Goal: Task Accomplishment & Management: Use online tool/utility

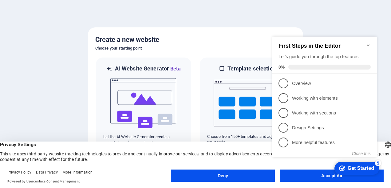
click div "checkmark Get Started 5 First Steps in the Editor Let's guide you through the t…"
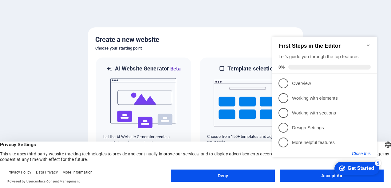
click at [359, 154] on button "Close this" at bounding box center [361, 153] width 19 height 5
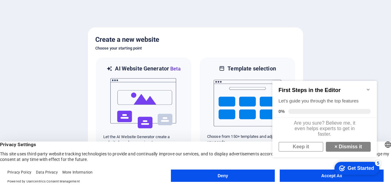
scroll to position [4, 0]
click at [295, 149] on link "Keep it" at bounding box center [301, 147] width 45 height 10
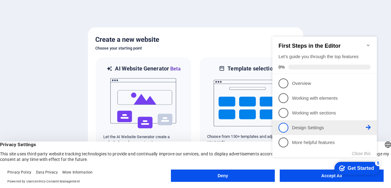
click at [286, 126] on span "4" at bounding box center [284, 128] width 10 height 10
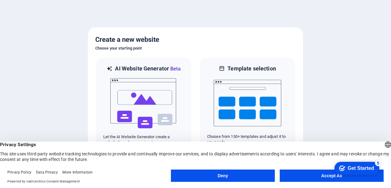
click at [309, 171] on button "Accept All" at bounding box center [332, 176] width 104 height 12
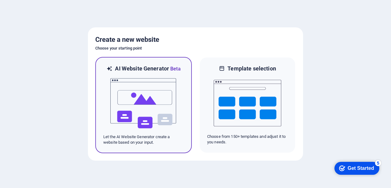
click at [148, 102] on img at bounding box center [144, 104] width 68 height 62
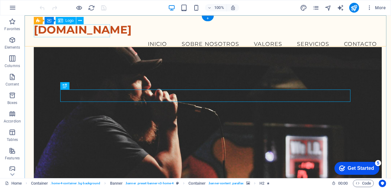
click at [94, 33] on div "[DOMAIN_NAME]" at bounding box center [208, 29] width 348 height 13
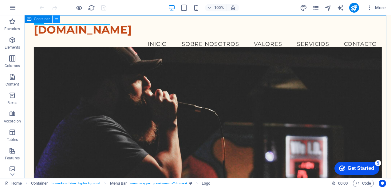
click at [56, 20] on icon at bounding box center [56, 19] width 3 height 6
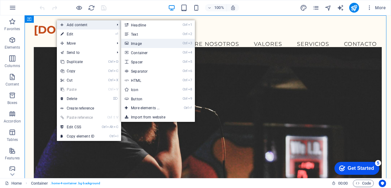
click at [151, 42] on link "Ctrl 3 Image" at bounding box center [146, 43] width 51 height 9
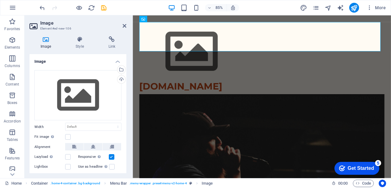
click at [47, 39] on icon at bounding box center [46, 39] width 33 height 6
click at [120, 78] on div "Upload" at bounding box center [120, 79] width 9 height 9
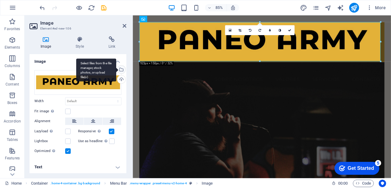
scroll to position [1, 0]
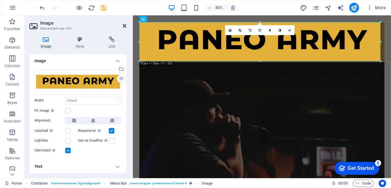
click at [123, 25] on icon at bounding box center [125, 25] width 4 height 5
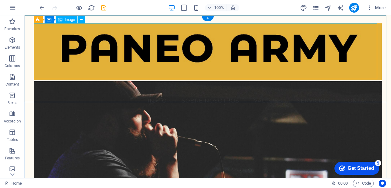
scroll to position [31, 0]
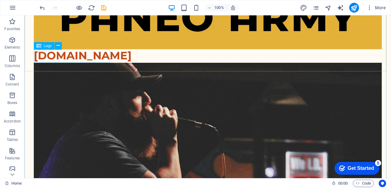
click at [84, 58] on div "[DOMAIN_NAME]" at bounding box center [208, 55] width 348 height 13
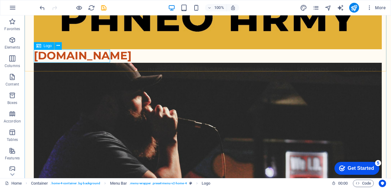
click at [42, 44] on div "Logo" at bounding box center [44, 45] width 21 height 7
click at [54, 46] on div "Logo" at bounding box center [50, 46] width 32 height 8
click at [57, 46] on icon at bounding box center [58, 45] width 3 height 6
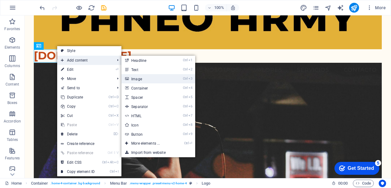
click at [146, 78] on link "Ctrl 3 Image" at bounding box center [147, 78] width 51 height 9
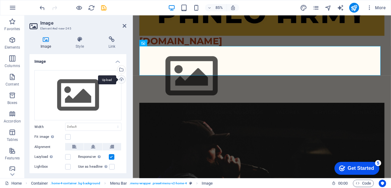
click at [122, 78] on div "Upload" at bounding box center [120, 79] width 9 height 9
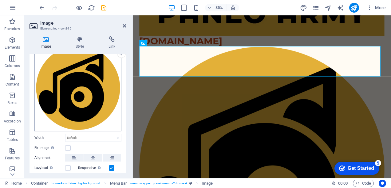
scroll to position [0, 0]
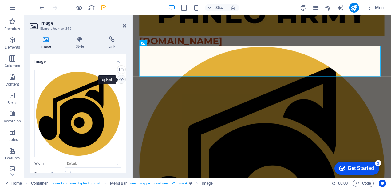
click at [120, 79] on div "Upload" at bounding box center [120, 79] width 9 height 9
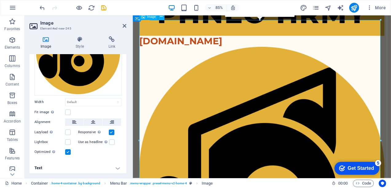
scroll to position [92, 0]
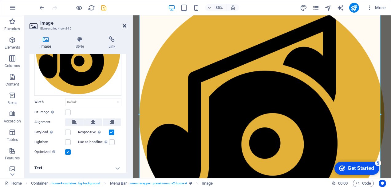
click at [124, 26] on icon at bounding box center [125, 25] width 4 height 5
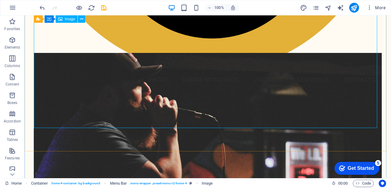
scroll to position [308, 0]
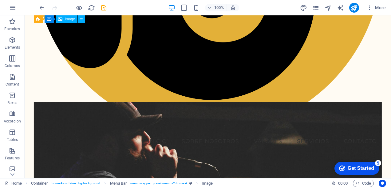
click at [81, 19] on icon at bounding box center [81, 19] width 3 height 6
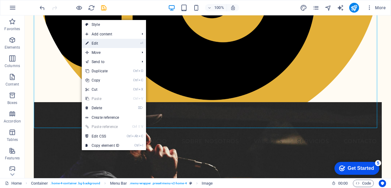
click at [104, 44] on link "⏎ Edit" at bounding box center [102, 43] width 41 height 9
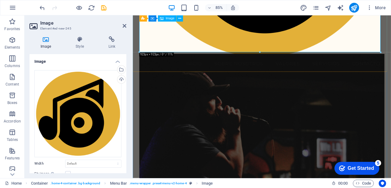
drag, startPoint x: 513, startPoint y: 67, endPoint x: 222, endPoint y: 24, distance: 294.2
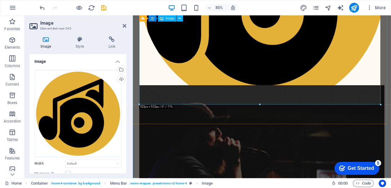
scroll to position [215, 0]
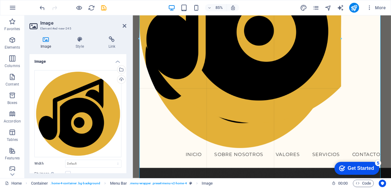
type input "818"
select select "px"
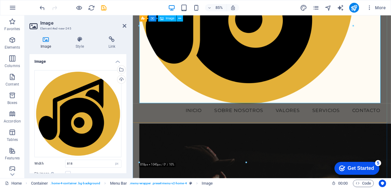
click at [179, 18] on icon at bounding box center [179, 19] width 3 height 6
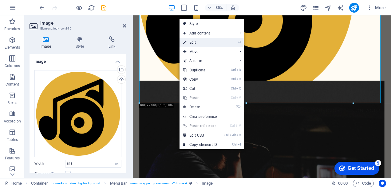
click at [206, 44] on link "⏎ Edit" at bounding box center [200, 42] width 41 height 9
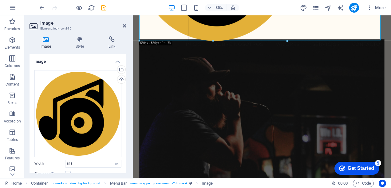
drag, startPoint x: 353, startPoint y: 103, endPoint x: 196, endPoint y: 25, distance: 175.2
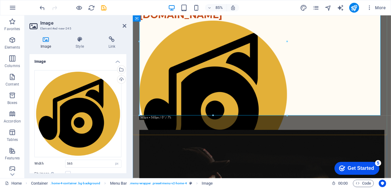
scroll to position [154, 0]
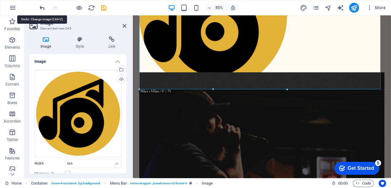
click at [41, 7] on icon "undo" at bounding box center [42, 7] width 7 height 7
type input "818"
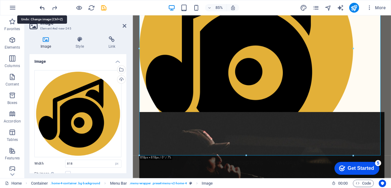
click at [41, 7] on icon "undo" at bounding box center [42, 7] width 7 height 7
select select "DISABLED_OPTION_VALUE"
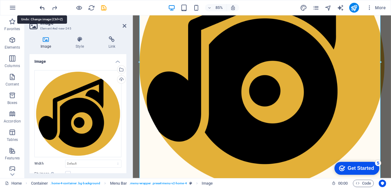
click at [41, 7] on icon "undo" at bounding box center [42, 7] width 7 height 7
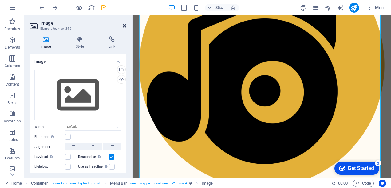
click at [126, 25] on icon at bounding box center [125, 25] width 4 height 5
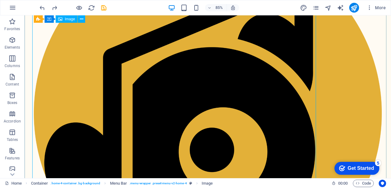
scroll to position [160, 0]
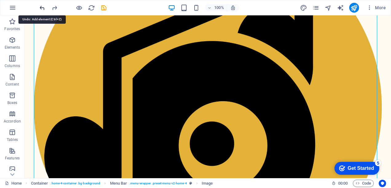
click at [41, 7] on icon "undo" at bounding box center [42, 7] width 7 height 7
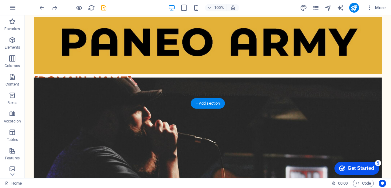
scroll to position [0, 0]
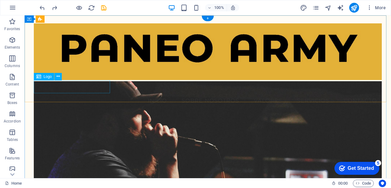
click at [49, 85] on div "[DOMAIN_NAME]" at bounding box center [208, 86] width 348 height 13
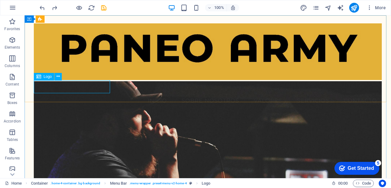
click at [45, 76] on span "Logo" at bounding box center [48, 77] width 8 height 4
click at [60, 76] on button at bounding box center [57, 76] width 7 height 7
click at [262, 93] on nav "Inicio Sobre Nosotros Valores Servicios Contacto" at bounding box center [208, 100] width 348 height 15
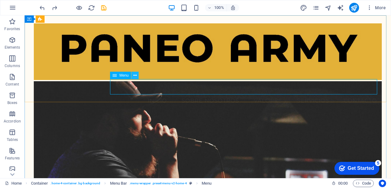
click at [135, 76] on icon at bounding box center [135, 75] width 3 height 6
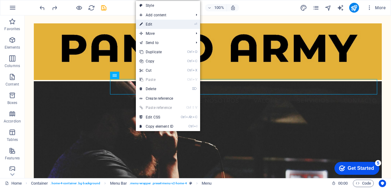
click at [168, 25] on link "⏎ Edit" at bounding box center [156, 24] width 41 height 9
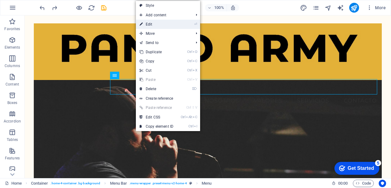
select select
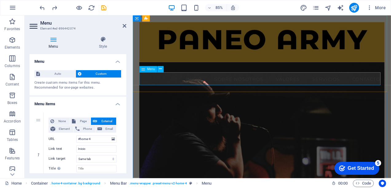
click at [313, 87] on nav "Inicio Sobre Nosotros Valores Servicios Contacto" at bounding box center [285, 90] width 289 height 15
click at [106, 39] on icon at bounding box center [103, 39] width 47 height 6
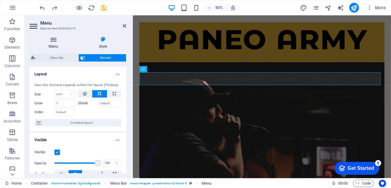
click at [56, 42] on icon at bounding box center [54, 39] width 48 height 6
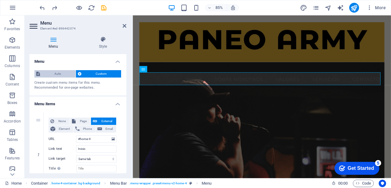
click at [59, 73] on span "Auto" at bounding box center [58, 73] width 32 height 7
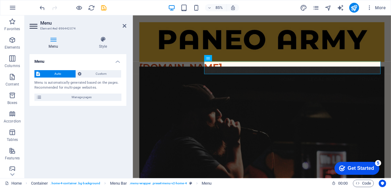
click at [59, 73] on span "Auto" at bounding box center [58, 73] width 32 height 7
click at [99, 73] on span "Custom" at bounding box center [101, 73] width 36 height 7
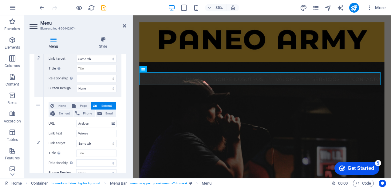
scroll to position [215, 0]
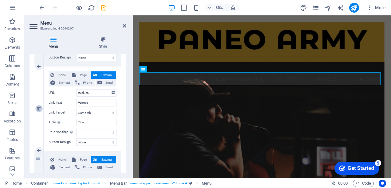
click at [39, 108] on icon at bounding box center [38, 108] width 3 height 4
select select
type input "#services-1"
type input "Servicios"
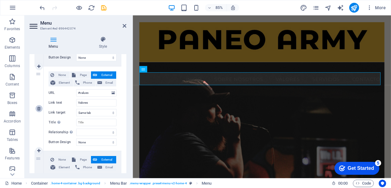
select select
type input "#contact-us-1"
type input "Contacto"
select select
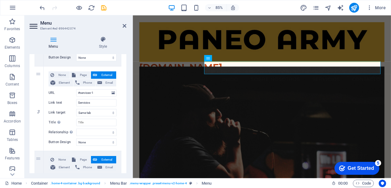
click at [122, 26] on header "Menu Element #ed-896442074" at bounding box center [78, 23] width 97 height 16
click at [124, 26] on icon at bounding box center [125, 25] width 4 height 5
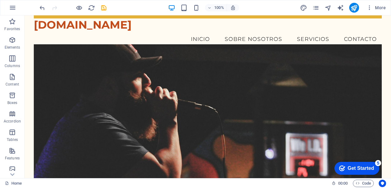
scroll to position [92, 0]
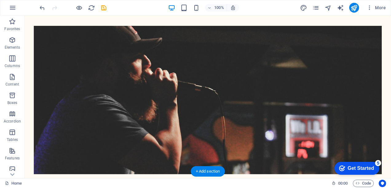
click at [240, 29] on figure at bounding box center [208, 100] width 348 height 148
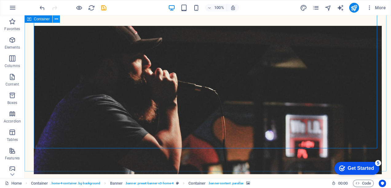
click at [58, 21] on button at bounding box center [56, 18] width 7 height 7
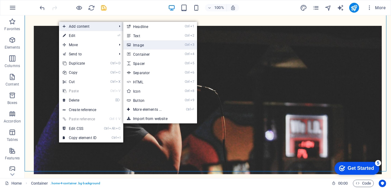
click at [146, 47] on link "Ctrl 3 Image" at bounding box center [148, 44] width 51 height 9
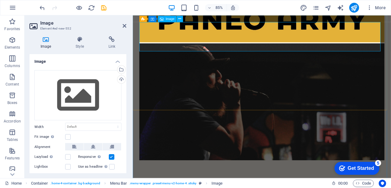
scroll to position [0, 0]
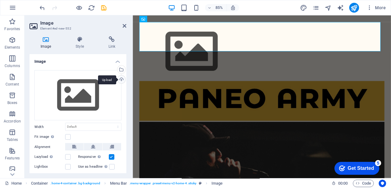
click at [122, 80] on div "Upload" at bounding box center [120, 79] width 9 height 9
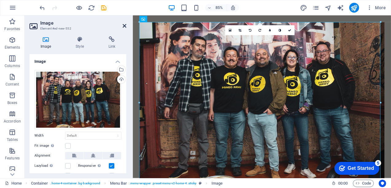
click at [126, 26] on icon at bounding box center [125, 25] width 4 height 5
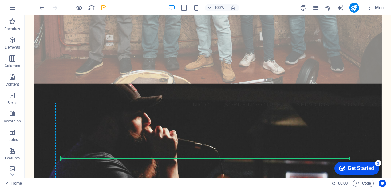
scroll to position [228, 0]
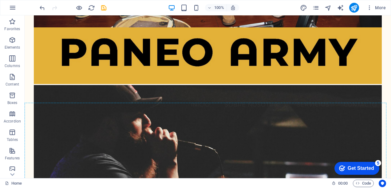
drag, startPoint x: 150, startPoint y: 34, endPoint x: 126, endPoint y: 131, distance: 99.8
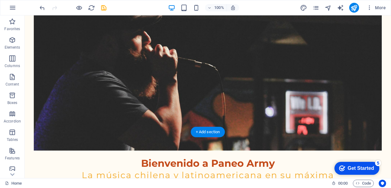
scroll to position [162, 0]
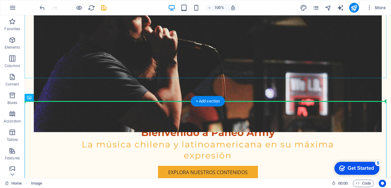
drag, startPoint x: 120, startPoint y: 125, endPoint x: 108, endPoint y: 52, distance: 73.7
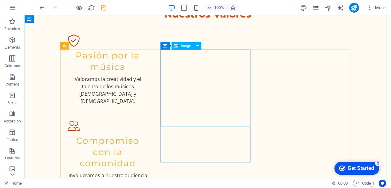
scroll to position [962, 0]
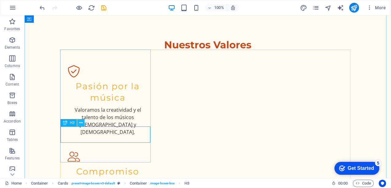
click at [81, 122] on icon at bounding box center [80, 123] width 3 height 6
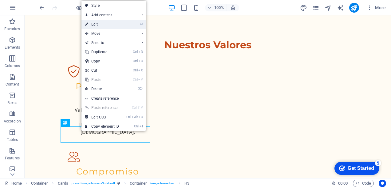
click at [113, 25] on link "⏎ Edit" at bounding box center [102, 24] width 41 height 9
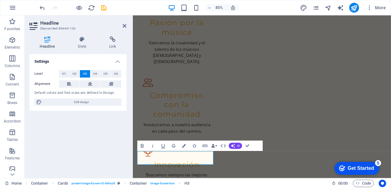
scroll to position [935, 0]
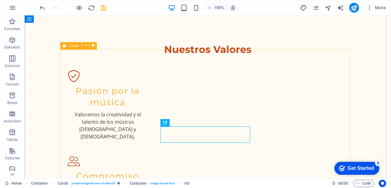
scroll to position [962, 0]
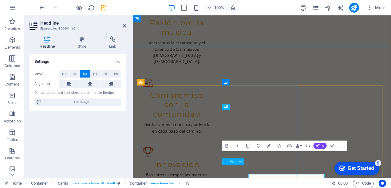
scroll to position [935, 0]
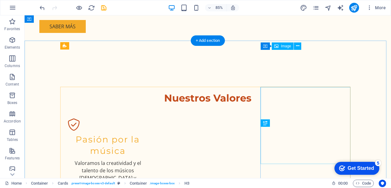
scroll to position [962, 0]
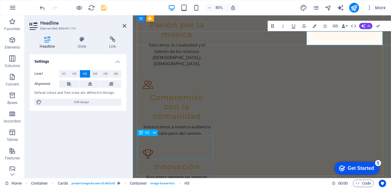
scroll to position [1028, 0]
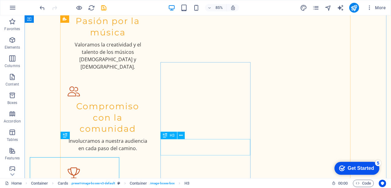
scroll to position [1073, 0]
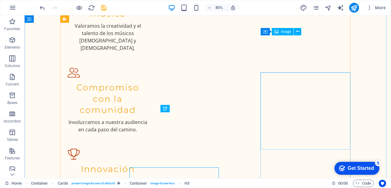
scroll to position [1100, 0]
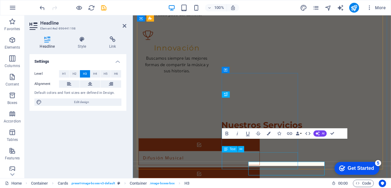
scroll to position [1073, 0]
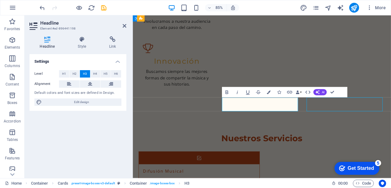
scroll to position [1100, 0]
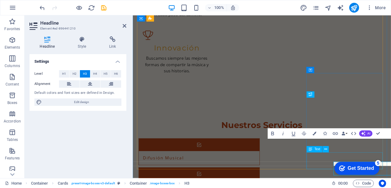
scroll to position [1073, 0]
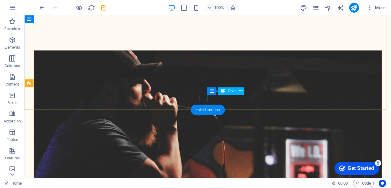
scroll to position [154, 0]
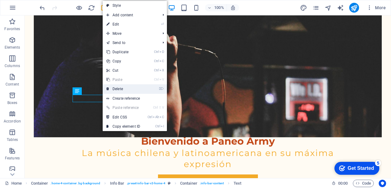
click at [114, 89] on link "⌦ Delete" at bounding box center [123, 88] width 41 height 9
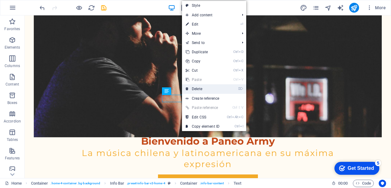
click at [190, 90] on link "⌦ Delete" at bounding box center [202, 88] width 41 height 9
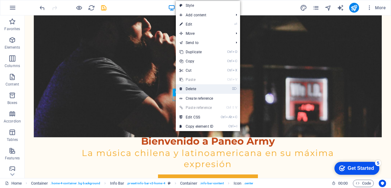
click at [199, 88] on link "⌦ Delete" at bounding box center [196, 88] width 41 height 9
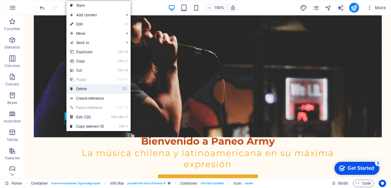
click at [82, 91] on link "⌦ Delete" at bounding box center [86, 88] width 41 height 9
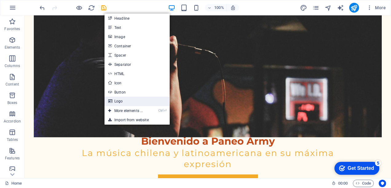
click at [124, 102] on link "Logo" at bounding box center [137, 101] width 65 height 9
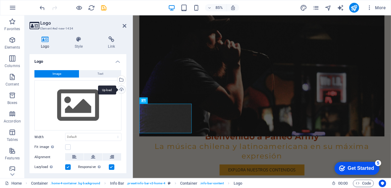
click at [118, 90] on div "Upload" at bounding box center [120, 90] width 9 height 9
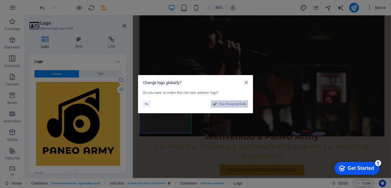
click at [222, 105] on span "Yes, change globally" at bounding box center [232, 103] width 27 height 7
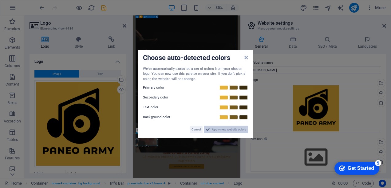
click at [213, 130] on span "Apply new website colors" at bounding box center [229, 129] width 34 height 7
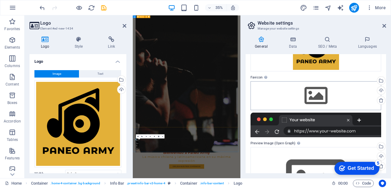
scroll to position [31, 0]
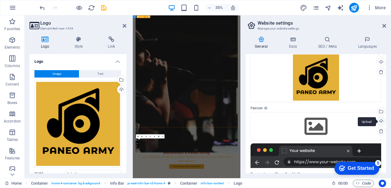
click at [381, 121] on div "Upload" at bounding box center [380, 121] width 9 height 9
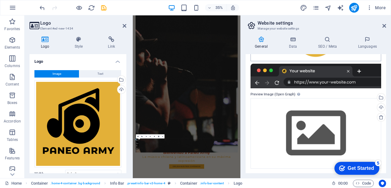
scroll to position [69, 0]
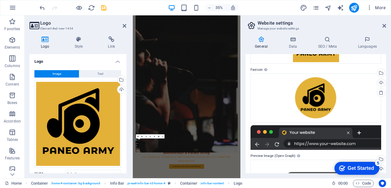
click at [300, 131] on div at bounding box center [316, 137] width 131 height 25
click at [296, 144] on div at bounding box center [316, 137] width 131 height 25
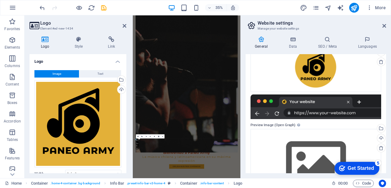
scroll to position [131, 0]
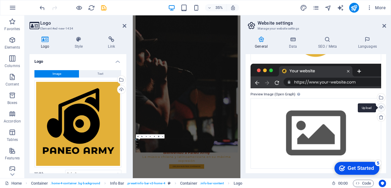
click at [382, 106] on div "Upload" at bounding box center [380, 107] width 9 height 9
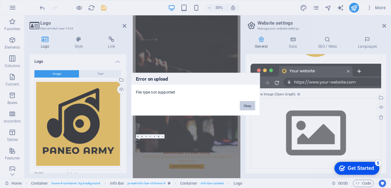
click at [242, 107] on button "Okay" at bounding box center [247, 105] width 15 height 9
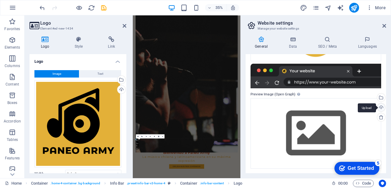
click at [381, 107] on div "Upload" at bounding box center [380, 107] width 9 height 9
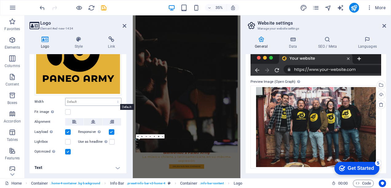
scroll to position [0, 0]
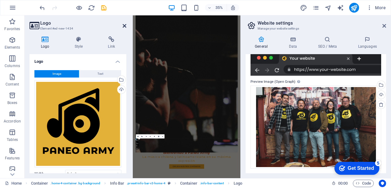
click at [123, 25] on icon at bounding box center [125, 25] width 4 height 5
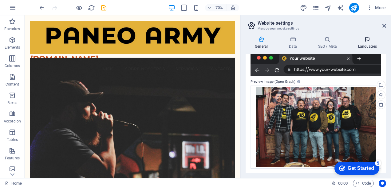
click at [367, 39] on icon at bounding box center [368, 39] width 38 height 6
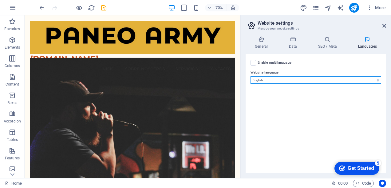
click at [378, 79] on select "Abkhazian Afar Afrikaans Akan Albanian Amharic Arabic Aragonese Armenian Assame…" at bounding box center [316, 79] width 131 height 7
select select "148"
click at [251, 76] on select "Abkhazian Afar Afrikaans Akan Albanian Amharic Arabic Aragonese Armenian Assame…" at bounding box center [316, 79] width 131 height 7
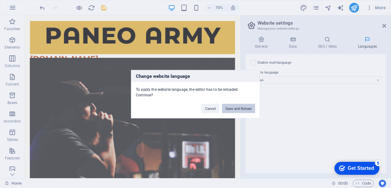
click at [228, 104] on button "Save and Reload" at bounding box center [238, 108] width 33 height 9
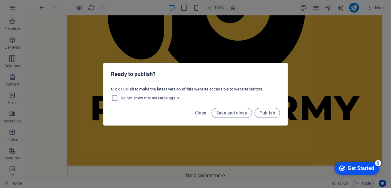
scroll to position [554, 0]
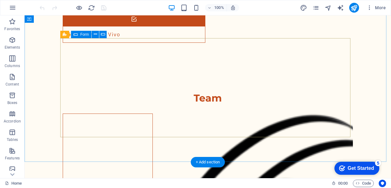
scroll to position [1917, 0]
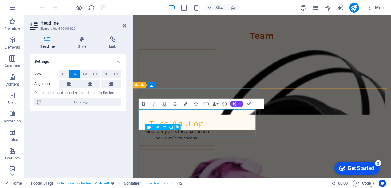
scroll to position [1836, 0]
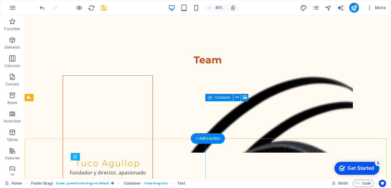
scroll to position [1876, 0]
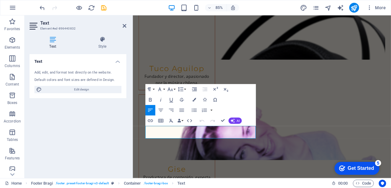
scroll to position [1836, 0]
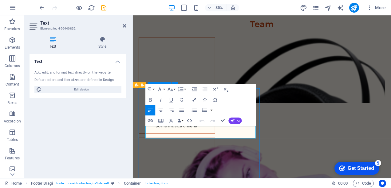
scroll to position [1881, 0]
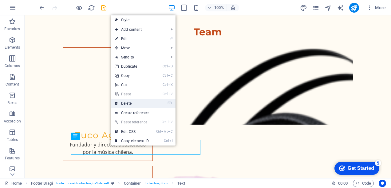
click at [131, 104] on link "⌦ Delete" at bounding box center [131, 103] width 41 height 9
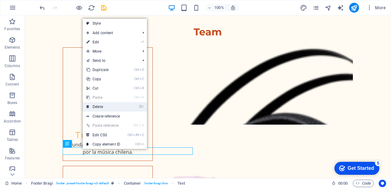
click at [100, 108] on link "⌦ Delete" at bounding box center [103, 106] width 41 height 9
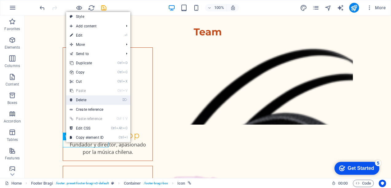
click at [89, 100] on link "⌦ Delete" at bounding box center [86, 99] width 41 height 9
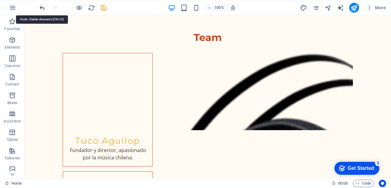
click at [40, 8] on icon "undo" at bounding box center [42, 7] width 7 height 7
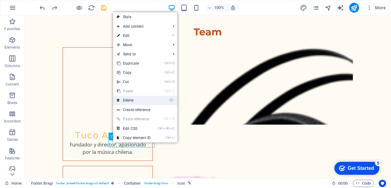
click at [137, 99] on link "⌦ Delete" at bounding box center [133, 100] width 41 height 9
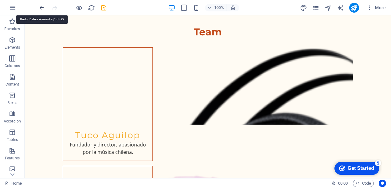
click at [41, 8] on icon "undo" at bounding box center [42, 7] width 7 height 7
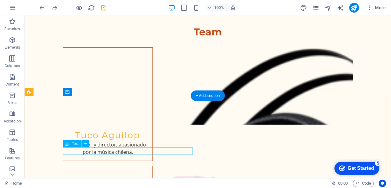
scroll to position [1890, 0]
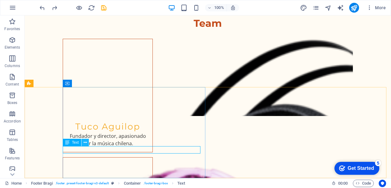
click at [84, 143] on icon at bounding box center [85, 142] width 3 height 6
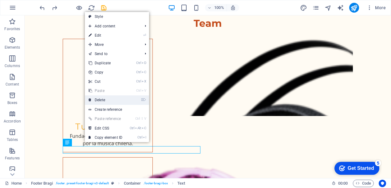
click at [104, 100] on link "⌦ Delete" at bounding box center [105, 99] width 41 height 9
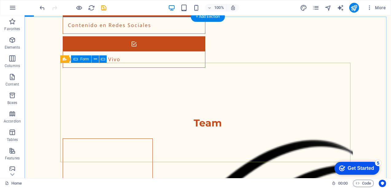
scroll to position [1760, 0]
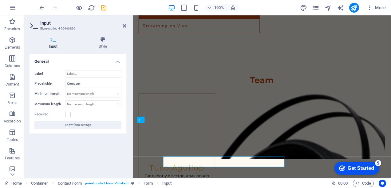
scroll to position [1720, 0]
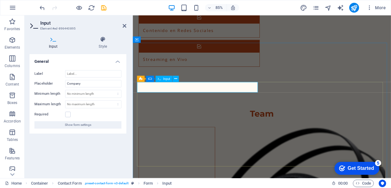
type input "Compañía"
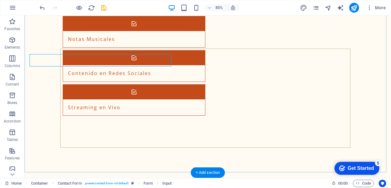
scroll to position [1760, 0]
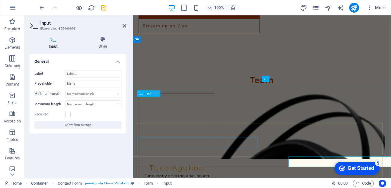
scroll to position [1720, 0]
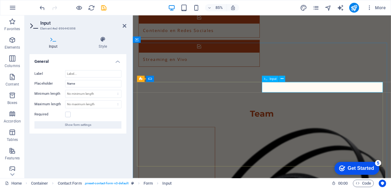
type input "Nombre"
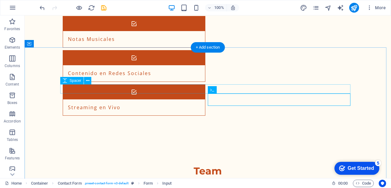
scroll to position [1760, 0]
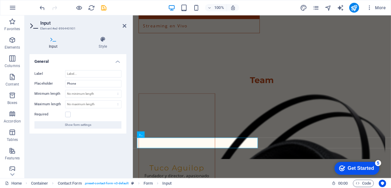
scroll to position [1720, 0]
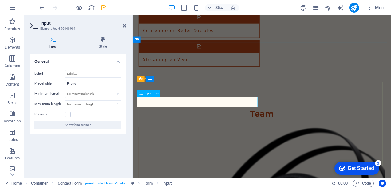
type input "Teléfono"
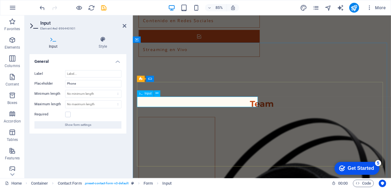
scroll to position [1760, 0]
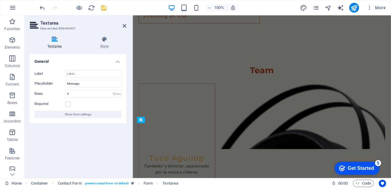
scroll to position [1720, 0]
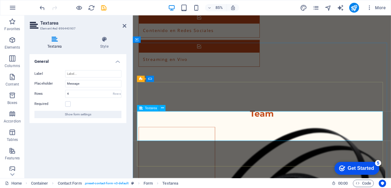
type textarea "Mensaje"
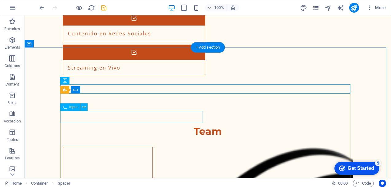
scroll to position [1821, 0]
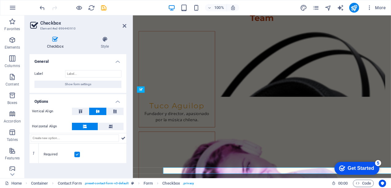
scroll to position [1781, 0]
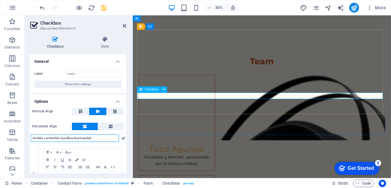
type input "He leído y entendido la política de privacidad"
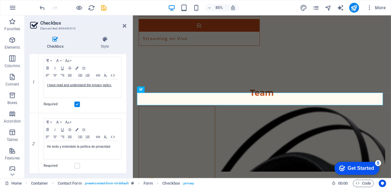
scroll to position [61, 0]
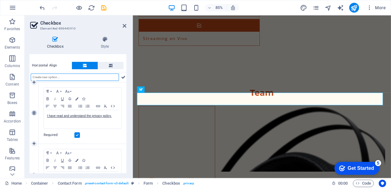
click at [34, 112] on icon at bounding box center [34, 113] width 3 height 4
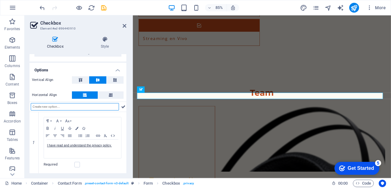
scroll to position [31, 0]
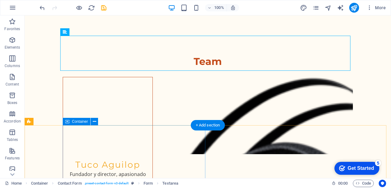
scroll to position [1883, 0]
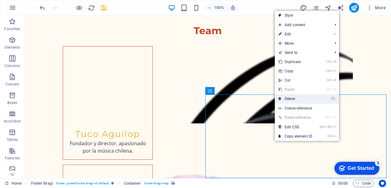
click at [292, 99] on link "⌦ Delete" at bounding box center [295, 98] width 41 height 9
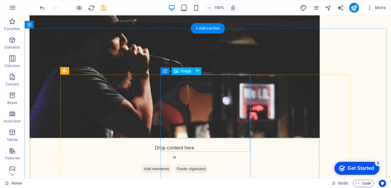
scroll to position [1046, 0]
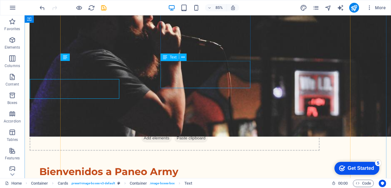
scroll to position [1091, 0]
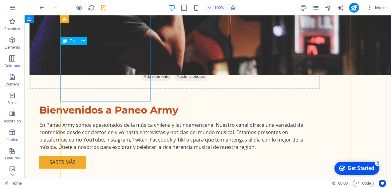
scroll to position [1046, 0]
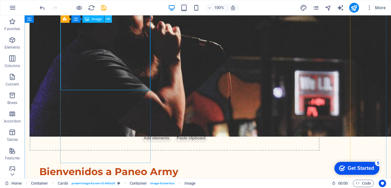
click at [107, 19] on icon at bounding box center [108, 19] width 3 height 6
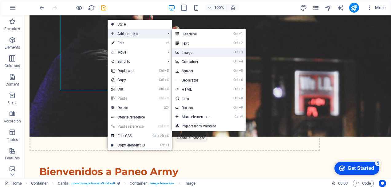
click at [191, 53] on link "Ctrl 3 Image" at bounding box center [197, 52] width 51 height 9
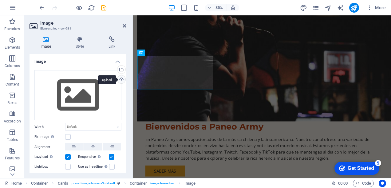
click at [121, 78] on div "Upload" at bounding box center [120, 79] width 9 height 9
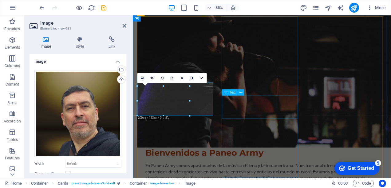
scroll to position [985, 0]
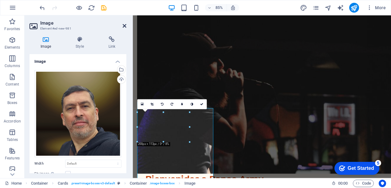
click at [126, 24] on icon at bounding box center [125, 25] width 4 height 5
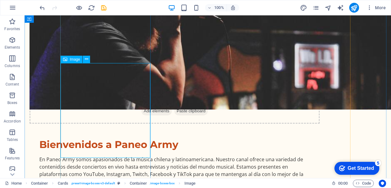
scroll to position [1012, 0]
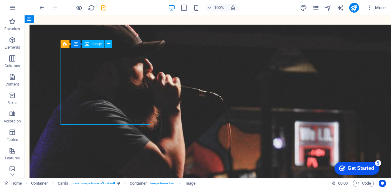
select select "vw"
select select "px"
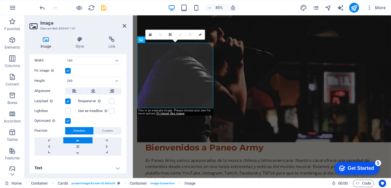
scroll to position [0, 0]
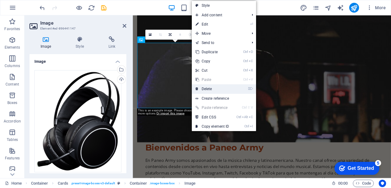
click at [211, 89] on link "⌦ Delete" at bounding box center [212, 88] width 41 height 9
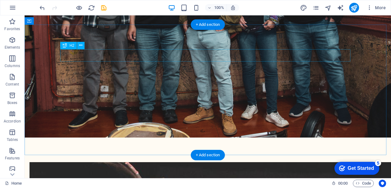
scroll to position [950, 0]
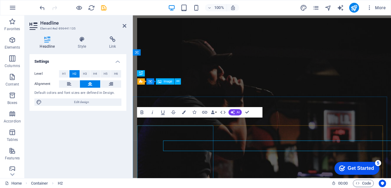
scroll to position [923, 0]
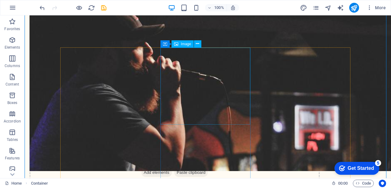
scroll to position [1042, 0]
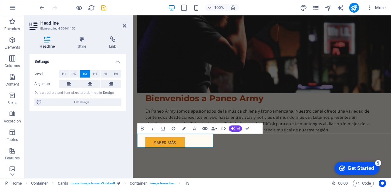
scroll to position [1015, 0]
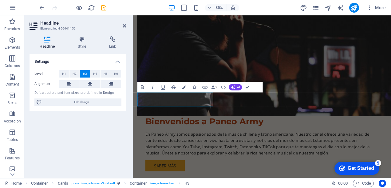
click at [145, 88] on icon "button" at bounding box center [142, 87] width 6 height 6
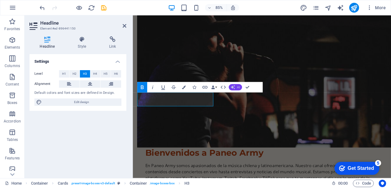
click at [238, 87] on span "AI" at bounding box center [238, 87] width 3 height 3
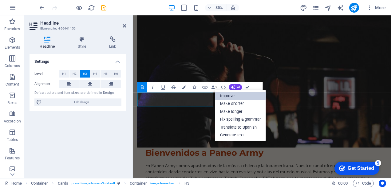
click at [233, 95] on link "Improve" at bounding box center [240, 96] width 51 height 8
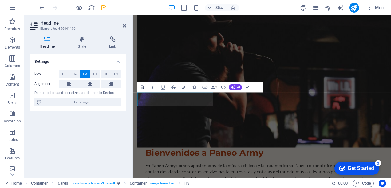
click at [142, 87] on icon "button" at bounding box center [142, 88] width 3 height 4
click at [123, 131] on div "Settings Level H1 H2 H3 H4 H5 H6 Alignment Default colors and font sizes are de…" at bounding box center [78, 113] width 97 height 119
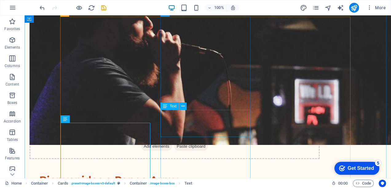
scroll to position [1042, 0]
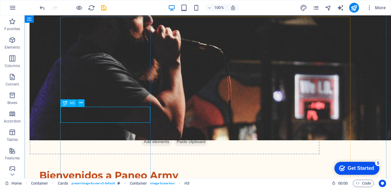
click at [80, 104] on icon at bounding box center [80, 103] width 3 height 6
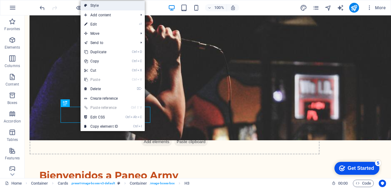
click at [114, 8] on link "Style" at bounding box center [113, 5] width 64 height 9
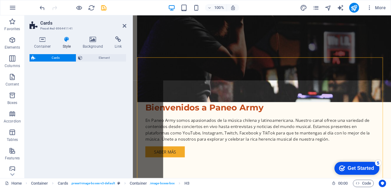
scroll to position [1015, 0]
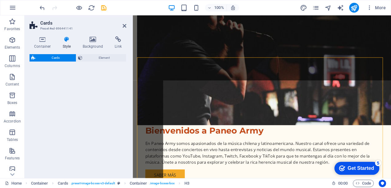
select select "rem"
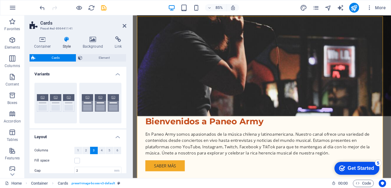
scroll to position [58, 0]
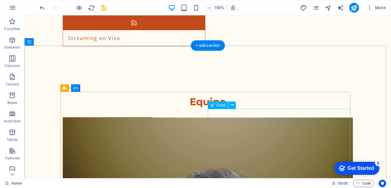
scroll to position [1933, 0]
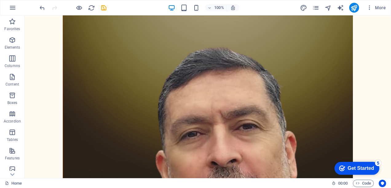
click at [346, 167] on div "checkmark Get Started 5" at bounding box center [356, 168] width 35 height 6
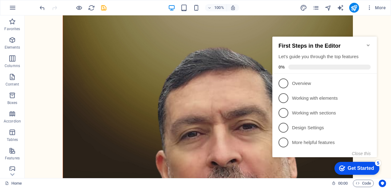
click at [346, 167] on div "checkmark Get Started 5" at bounding box center [356, 168] width 35 height 6
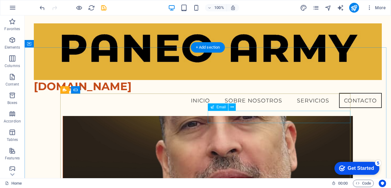
scroll to position [1591, 0]
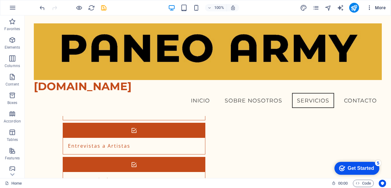
click at [380, 9] on span "More" at bounding box center [376, 8] width 19 height 6
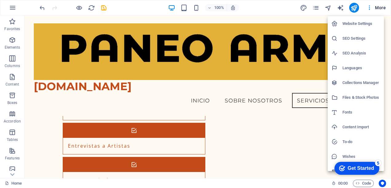
click at [354, 68] on h6 "Languages" at bounding box center [362, 67] width 38 height 7
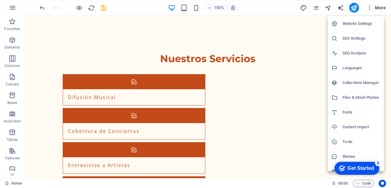
select select "148"
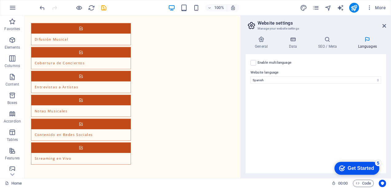
scroll to position [1625, 0]
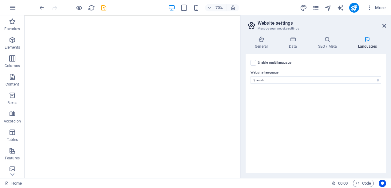
select select "148"
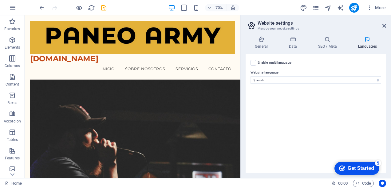
scroll to position [1625, 0]
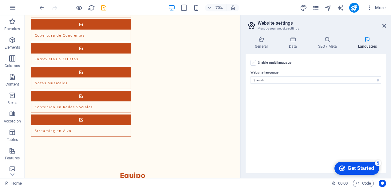
click at [252, 64] on label at bounding box center [254, 63] width 6 height 6
click at [0, 0] on input "Enable multilanguage To disable multilanguage delete all languages until only o…" at bounding box center [0, 0] width 0 height 0
select select
click at [272, 10] on div "70% More" at bounding box center [213, 8] width 350 height 10
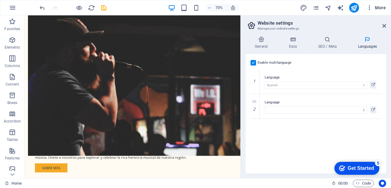
scroll to position [800, 0]
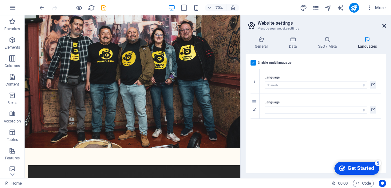
drag, startPoint x: 384, startPoint y: 25, endPoint x: 359, endPoint y: 9, distance: 29.3
click at [384, 25] on icon at bounding box center [385, 25] width 4 height 5
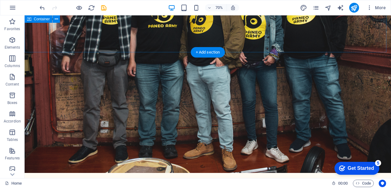
scroll to position [788, 0]
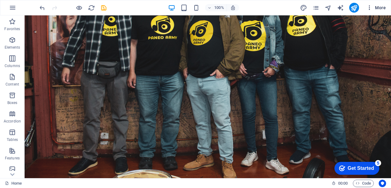
click at [370, 6] on icon "button" at bounding box center [370, 8] width 6 height 6
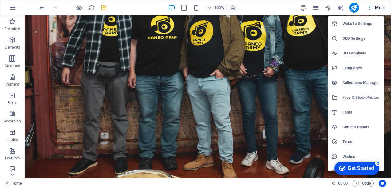
click at [378, 7] on div at bounding box center [195, 94] width 391 height 188
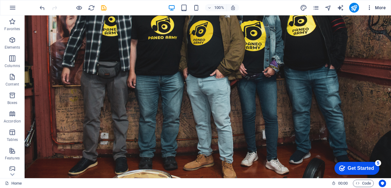
click at [380, 6] on span "More" at bounding box center [376, 8] width 19 height 6
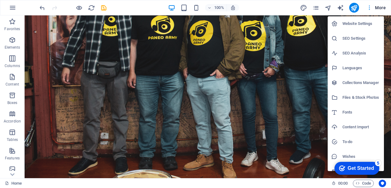
click at [380, 6] on div at bounding box center [195, 94] width 391 height 188
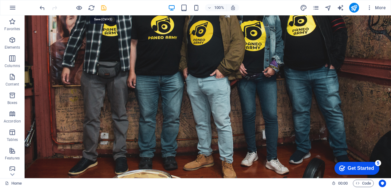
click at [102, 8] on icon "save" at bounding box center [103, 7] width 7 height 7
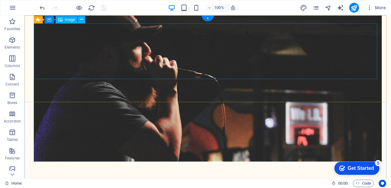
scroll to position [0, 0]
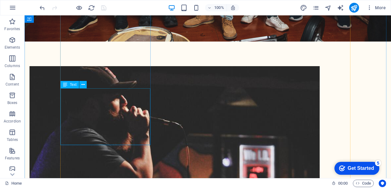
scroll to position [1108, 0]
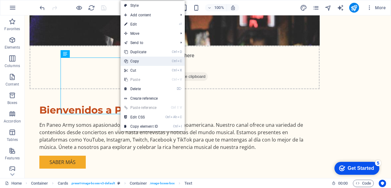
click at [140, 61] on link "Ctrl C Copy" at bounding box center [141, 61] width 41 height 9
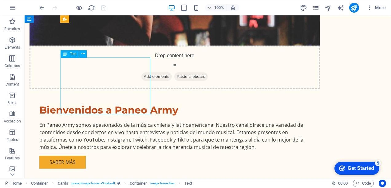
drag, startPoint x: 71, startPoint y: 61, endPoint x: 80, endPoint y: 66, distance: 10.5
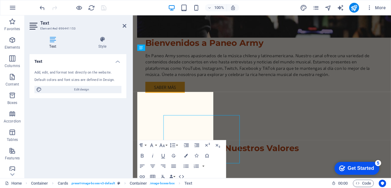
scroll to position [1081, 0]
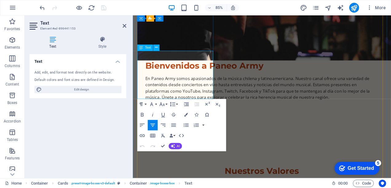
drag, startPoint x: 148, startPoint y: 61, endPoint x: 203, endPoint y: 105, distance: 70.7
copy p "Melómano, hacedor de ideas, comunicador y multitasker. Estoy encargado de dirig…"
click at [126, 26] on aside "Text Element #ed-896441153 Text Style Text Add, edit, and format text directly …" at bounding box center [79, 96] width 108 height 163
click at [125, 26] on icon at bounding box center [125, 25] width 4 height 5
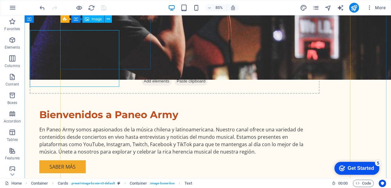
scroll to position [1108, 0]
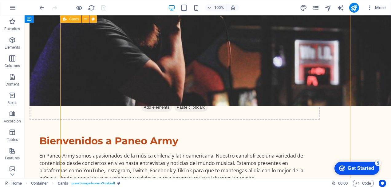
scroll to position [1046, 0]
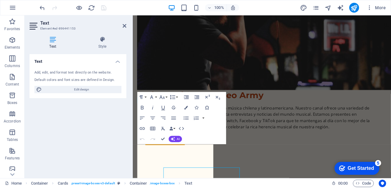
scroll to position [1019, 0]
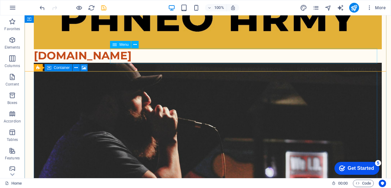
scroll to position [62, 0]
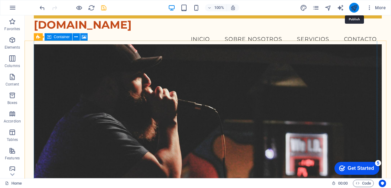
click at [353, 9] on icon "publish" at bounding box center [354, 7] width 7 height 7
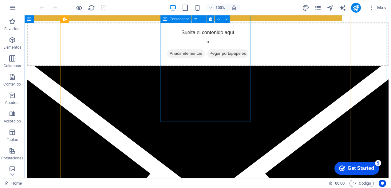
scroll to position [1077, 0]
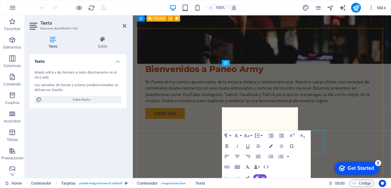
scroll to position [1050, 0]
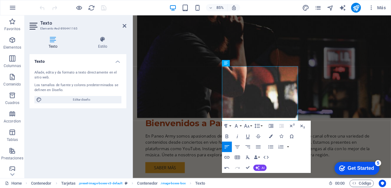
scroll to position [1241, 1]
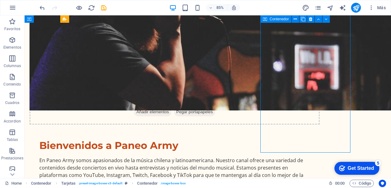
scroll to position [1077, 0]
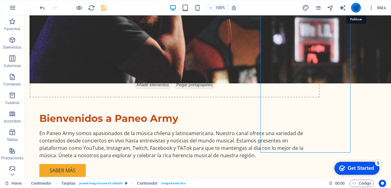
click at [358, 6] on icon "publish" at bounding box center [356, 7] width 7 height 7
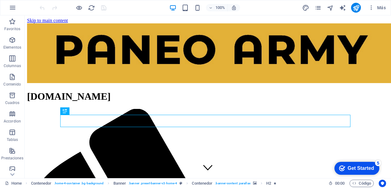
scroll to position [215, 0]
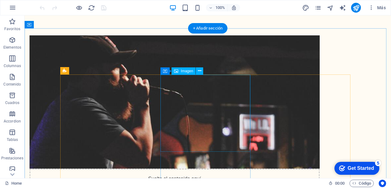
scroll to position [1015, 0]
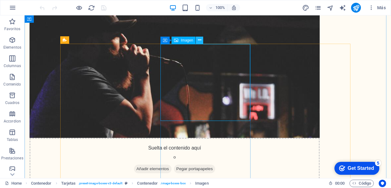
click at [202, 40] on button at bounding box center [199, 40] width 7 height 7
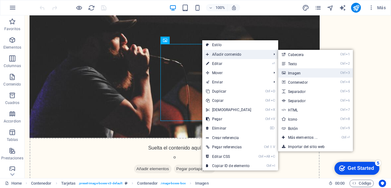
click at [300, 73] on link "Ctrl 3 Imagen" at bounding box center [304, 72] width 52 height 9
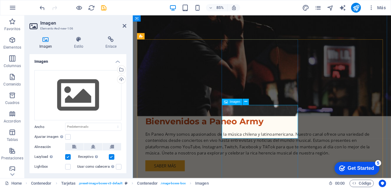
scroll to position [988, 0]
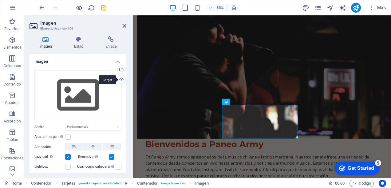
click at [119, 78] on div "Cargar" at bounding box center [120, 79] width 9 height 9
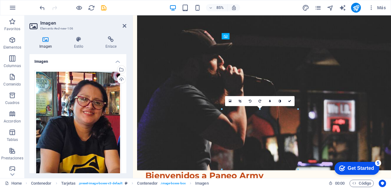
drag, startPoint x: 282, startPoint y: 157, endPoint x: 282, endPoint y: 91, distance: 66.2
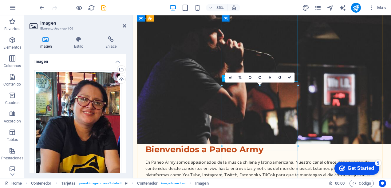
scroll to position [1081, 0]
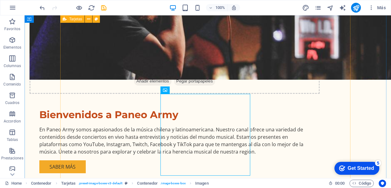
scroll to position [1108, 0]
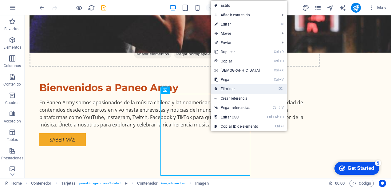
click at [229, 87] on link "⌦ Eliminar" at bounding box center [237, 88] width 53 height 9
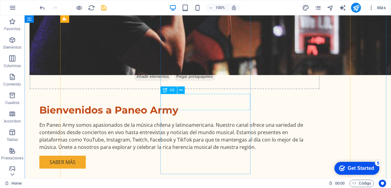
scroll to position [1077, 0]
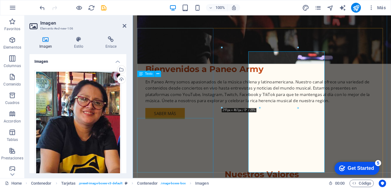
scroll to position [1050, 0]
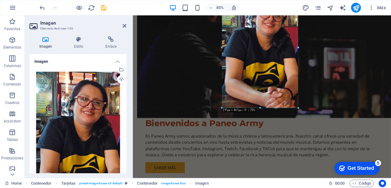
drag, startPoint x: 260, startPoint y: 109, endPoint x: 270, endPoint y: 109, distance: 9.2
click at [270, 109] on div at bounding box center [260, 108] width 76 height 2
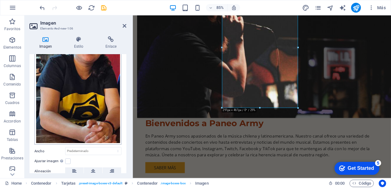
scroll to position [92, 0]
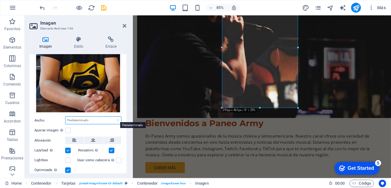
click at [116, 118] on select "Predeterminado automático px rem % em vh vw" at bounding box center [94, 120] width 56 height 7
click at [66, 117] on select "Predeterminado automático px rem % em vh vw" at bounding box center [94, 120] width 56 height 7
select select "DISABLED_OPTION_VALUE"
click at [66, 128] on label at bounding box center [68, 131] width 6 height 6
click at [0, 0] on input "Ajustar imagen Ajustar imagen automáticamente a un ancho y alto fijo" at bounding box center [0, 0] width 0 height 0
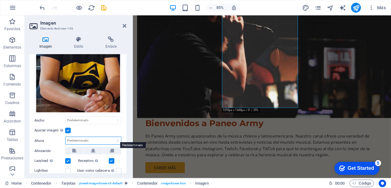
click at [91, 137] on select "Predeterminado automático px" at bounding box center [94, 140] width 56 height 7
click at [66, 137] on select "Predeterminado automático px" at bounding box center [94, 140] width 56 height 7
click at [90, 139] on select "Predeterminado automático px" at bounding box center [94, 140] width 56 height 7
select select "px"
click at [111, 137] on select "Predeterminado automático px" at bounding box center [94, 140] width 56 height 7
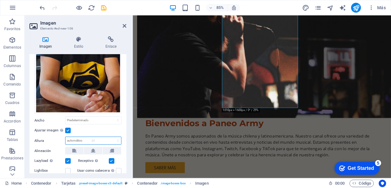
type input "461"
click at [85, 118] on select "Predeterminado automático px rem % em vh vw" at bounding box center [94, 120] width 56 height 7
select select "px"
click at [111, 117] on select "Predeterminado automático px rem % em vh vw" at bounding box center [94, 120] width 56 height 7
type input "291"
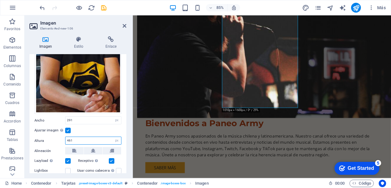
click at [82, 138] on input "461" at bounding box center [94, 140] width 56 height 7
type input "4"
type input "291"
click at [96, 127] on div "Ajustar imagen Ajustar imagen automáticamente a un ancho y alto fijo" at bounding box center [77, 130] width 87 height 7
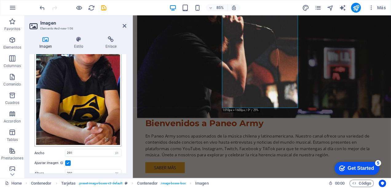
scroll to position [29, 0]
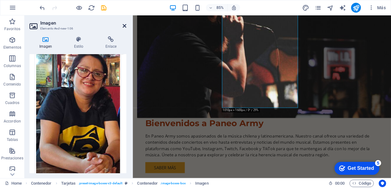
click at [124, 27] on icon at bounding box center [125, 25] width 4 height 5
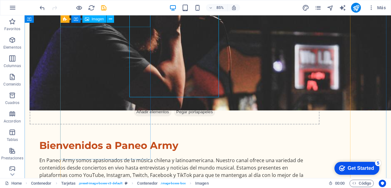
scroll to position [1077, 0]
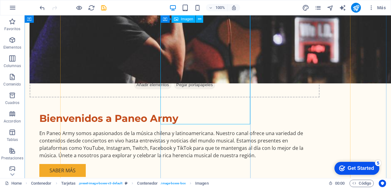
click at [202, 19] on button at bounding box center [199, 18] width 7 height 7
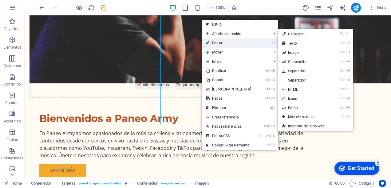
click at [218, 40] on link "⏎ Editar" at bounding box center [228, 42] width 53 height 9
select select "px"
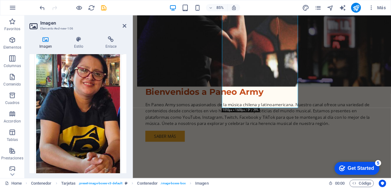
scroll to position [0, 0]
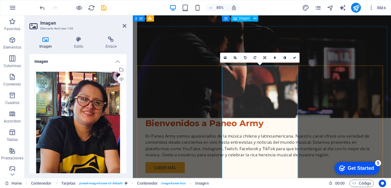
scroll to position [957, 0]
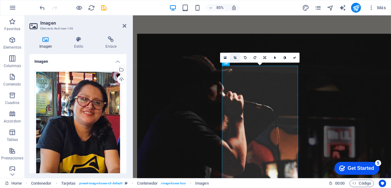
click at [238, 57] on link at bounding box center [235, 58] width 10 height 10
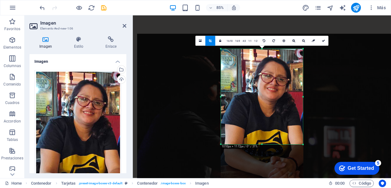
drag, startPoint x: 262, startPoint y: 162, endPoint x: 264, endPoint y: 121, distance: 41.0
click at [264, 121] on div "180 170 160 150 140 130 120 110 100 90 80 70 60 50 40 30 20 10 0 -10 -20 -30 -4…" at bounding box center [262, 96] width 82 height 95
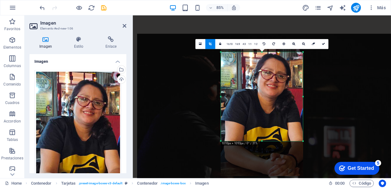
drag, startPoint x: 262, startPoint y: 50, endPoint x: 262, endPoint y: 57, distance: 7.7
click at [262, 57] on div "180 170 160 150 140 130 120 110 100 90 80 70 60 50 40 30 20 10 0 -10 -20 -30 -4…" at bounding box center [262, 96] width 82 height 89
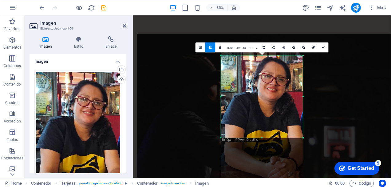
drag, startPoint x: 262, startPoint y: 141, endPoint x: 262, endPoint y: 133, distance: 8.0
click at [262, 133] on div "180 170 160 150 140 130 120 110 100 90 80 70 60 50 40 30 20 10 0 -10 -20 -30 -4…" at bounding box center [262, 97] width 82 height 82
click at [321, 47] on link at bounding box center [324, 47] width 10 height 10
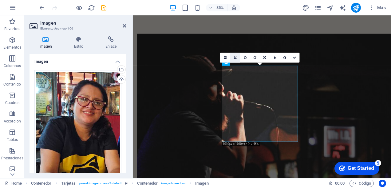
click at [236, 56] on icon at bounding box center [235, 57] width 3 height 3
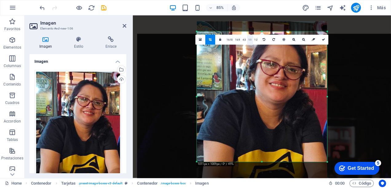
click at [252, 41] on link "1:1" at bounding box center [250, 40] width 6 height 10
click at [242, 37] on link "4:3" at bounding box center [245, 40] width 6 height 10
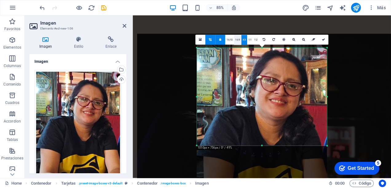
click at [239, 38] on link "16:9" at bounding box center [237, 40] width 7 height 10
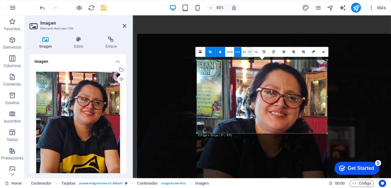
click at [252, 52] on link "1:1" at bounding box center [250, 52] width 6 height 10
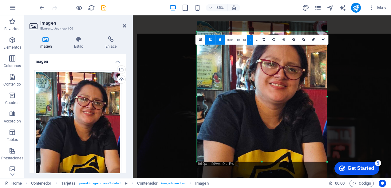
click at [326, 39] on link at bounding box center [324, 40] width 10 height 10
type input "497"
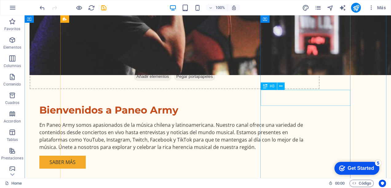
scroll to position [1015, 0]
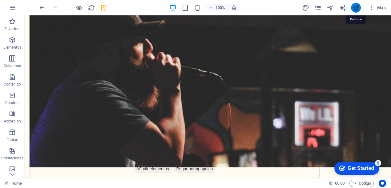
click at [354, 4] on icon "publish" at bounding box center [356, 7] width 7 height 7
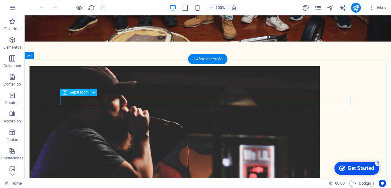
scroll to position [1077, 0]
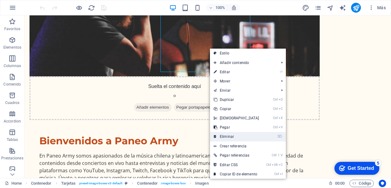
click at [229, 132] on link "⌦ Eliminar" at bounding box center [236, 136] width 53 height 9
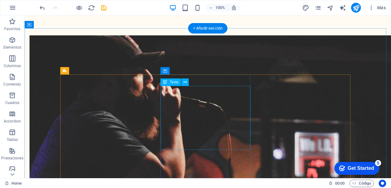
scroll to position [1015, 0]
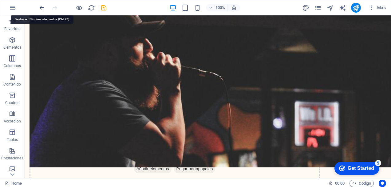
click at [39, 6] on icon "undo" at bounding box center [42, 7] width 7 height 7
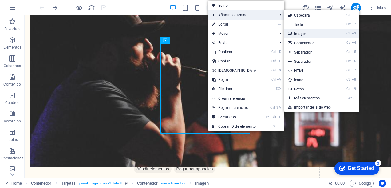
click at [304, 34] on link "Ctrl 3 Imagen" at bounding box center [311, 33] width 52 height 9
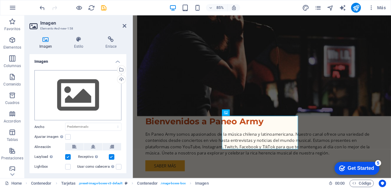
scroll to position [988, 0]
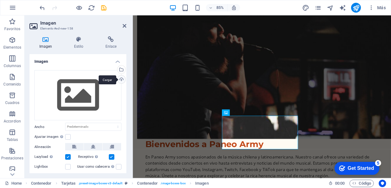
click at [118, 81] on div "Cargar" at bounding box center [120, 79] width 9 height 9
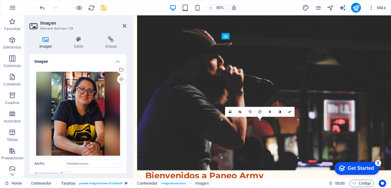
drag, startPoint x: 271, startPoint y: 168, endPoint x: 275, endPoint y: 84, distance: 84.7
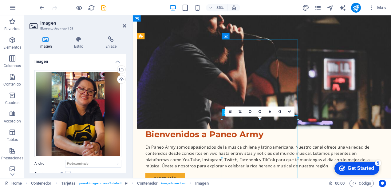
scroll to position [1015, 0]
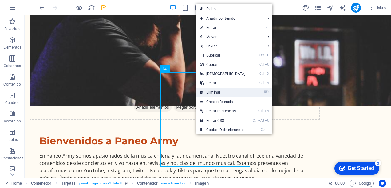
click at [214, 92] on link "⌦ Eliminar" at bounding box center [223, 92] width 53 height 9
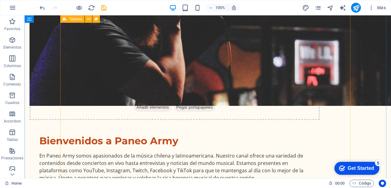
scroll to position [1015, 0]
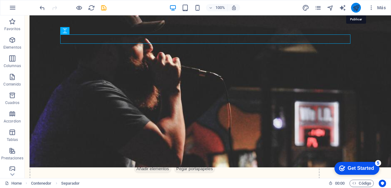
click at [356, 10] on icon "publish" at bounding box center [356, 7] width 7 height 7
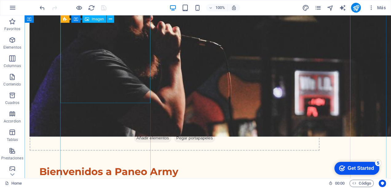
scroll to position [1077, 0]
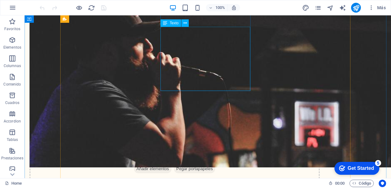
scroll to position [1138, 0]
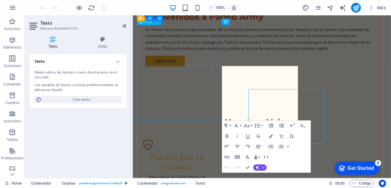
scroll to position [1111, 0]
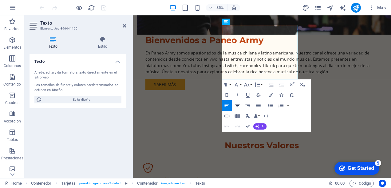
click at [239, 106] on icon "button" at bounding box center [237, 105] width 6 height 6
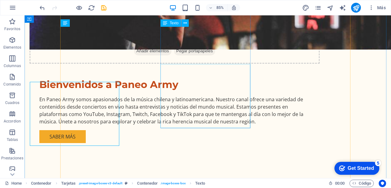
scroll to position [1138, 0]
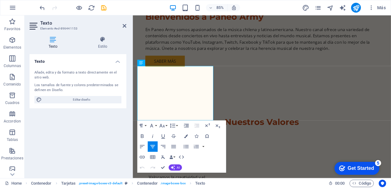
scroll to position [1111, 0]
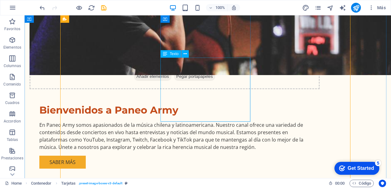
scroll to position [1077, 0]
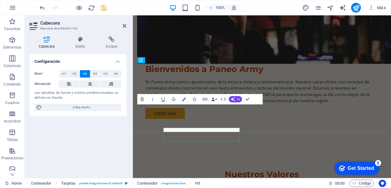
scroll to position [1050, 0]
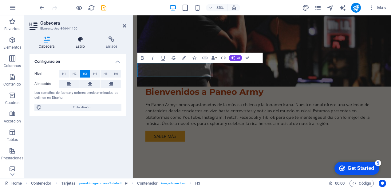
click at [82, 40] on icon at bounding box center [80, 39] width 28 height 6
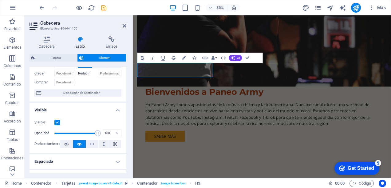
scroll to position [0, 0]
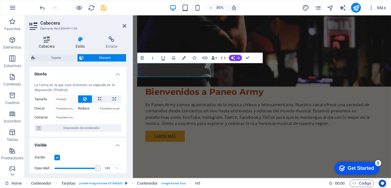
click at [53, 41] on icon at bounding box center [47, 39] width 34 height 6
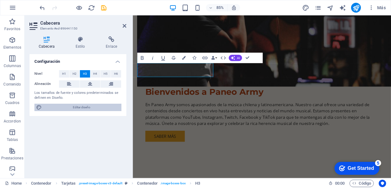
click at [77, 108] on span "Editar diseño" at bounding box center [82, 107] width 76 height 7
select select "px"
select select "200"
select select "px"
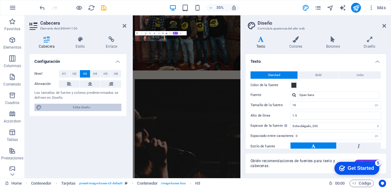
scroll to position [1285, 0]
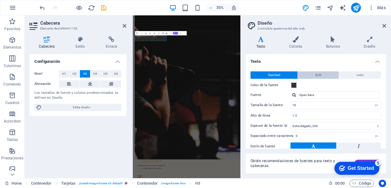
click at [318, 73] on span "Bold" at bounding box center [319, 74] width 6 height 7
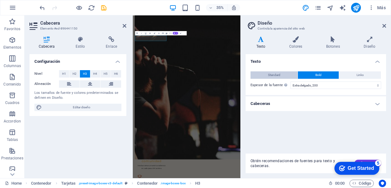
click at [279, 74] on span "Standard" at bounding box center [274, 74] width 12 height 7
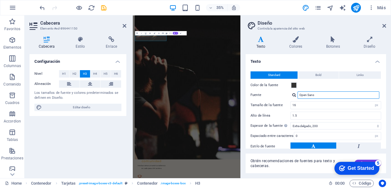
click at [321, 94] on input "Open Sans" at bounding box center [339, 94] width 82 height 7
click at [293, 94] on div at bounding box center [295, 95] width 4 height 4
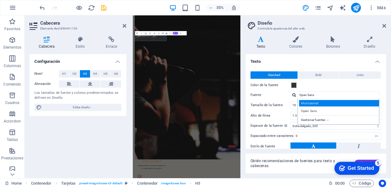
click at [308, 102] on div "Montserrat" at bounding box center [339, 103] width 81 height 6
type input "Montserrat"
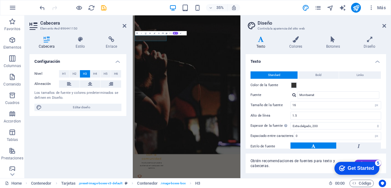
scroll to position [44, 0]
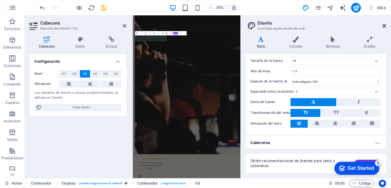
click at [385, 25] on icon at bounding box center [385, 25] width 4 height 5
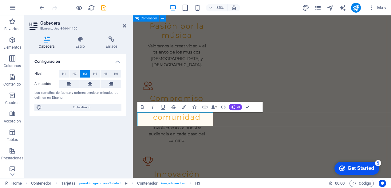
scroll to position [1065, 0]
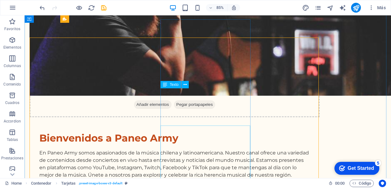
scroll to position [1092, 0]
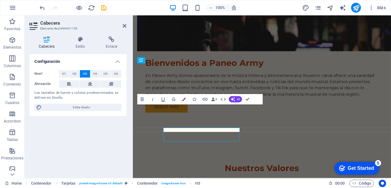
scroll to position [1065, 0]
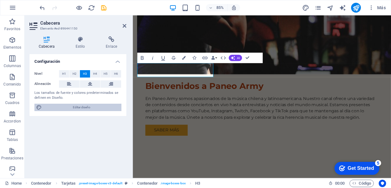
click at [85, 106] on span "Editar diseño" at bounding box center [82, 107] width 76 height 7
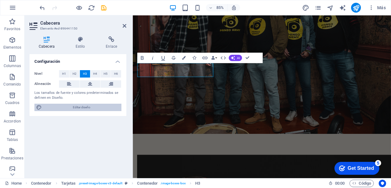
scroll to position [1300, 0]
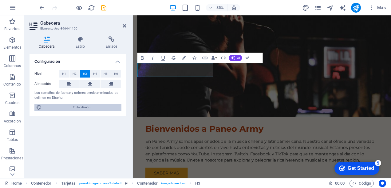
select select "px"
select select "200"
select select "px"
select select "200"
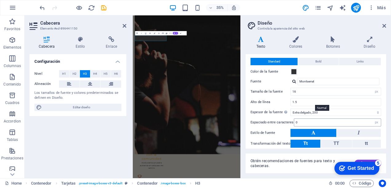
scroll to position [0, 0]
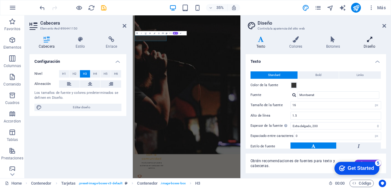
click at [369, 41] on icon at bounding box center [370, 39] width 33 height 6
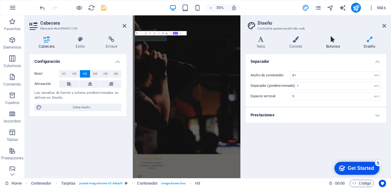
click at [335, 41] on icon at bounding box center [333, 39] width 35 height 6
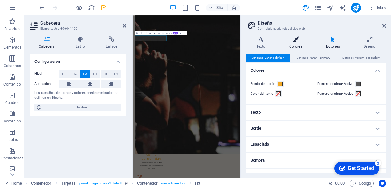
click at [297, 42] on icon at bounding box center [296, 39] width 34 height 6
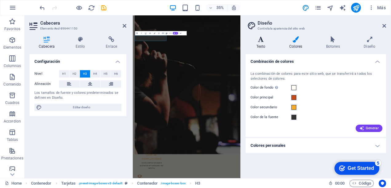
click at [260, 44] on h4 "Texto" at bounding box center [262, 42] width 33 height 13
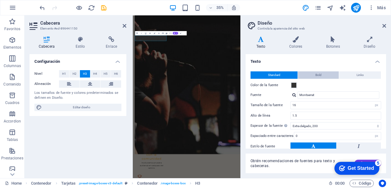
click at [321, 73] on button "Bold" at bounding box center [318, 74] width 41 height 7
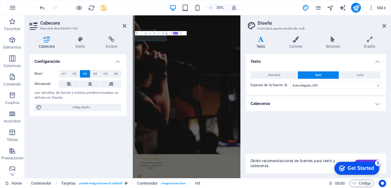
drag, startPoint x: 359, startPoint y: 164, endPoint x: 288, endPoint y: 125, distance: 81.8
click html "checkmark Get Started 5 First Steps in the Editor Let's guide you through the t…"
click at [350, 169] on div "Get Started" at bounding box center [361, 169] width 26 height 6
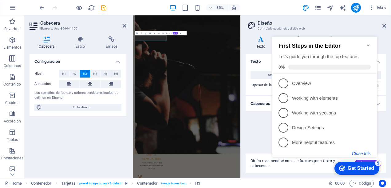
click at [356, 153] on button "Close this" at bounding box center [361, 153] width 19 height 5
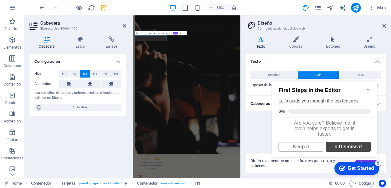
click at [345, 151] on link "× Dismiss it" at bounding box center [348, 147] width 45 height 10
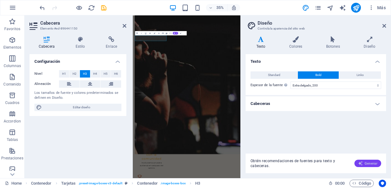
click at [362, 163] on icon "button" at bounding box center [360, 163] width 5 height 5
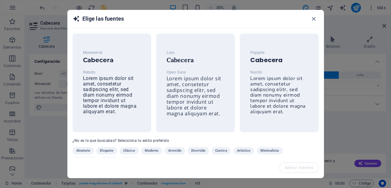
scroll to position [1293, 0]
click at [264, 58] on h6 "Cabecera" at bounding box center [279, 59] width 58 height 7
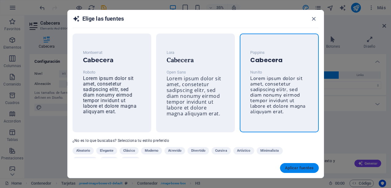
click at [304, 167] on span "Aplicar fuentes" at bounding box center [299, 168] width 29 height 5
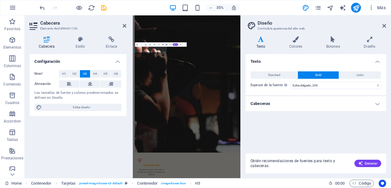
scroll to position [1280, 0]
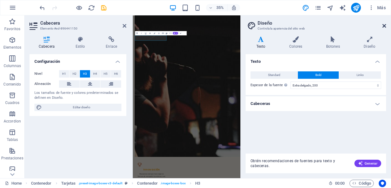
click at [384, 26] on icon at bounding box center [385, 25] width 4 height 5
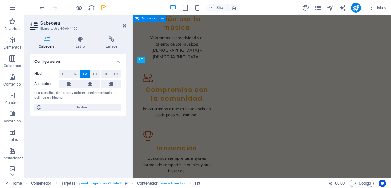
scroll to position [1044, 0]
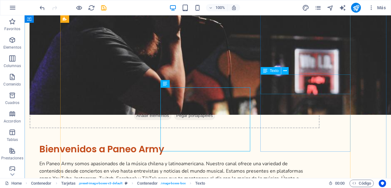
scroll to position [1071, 0]
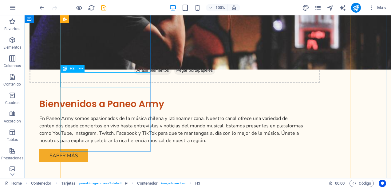
click at [69, 68] on div "H3" at bounding box center [69, 68] width 16 height 7
click at [79, 68] on button at bounding box center [80, 68] width 7 height 7
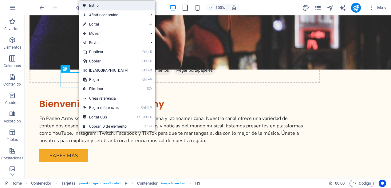
click at [105, 7] on link "Estilo" at bounding box center [117, 5] width 76 height 9
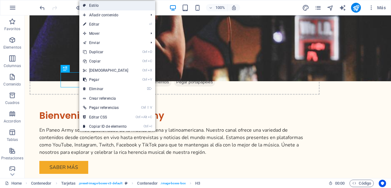
select select "rem"
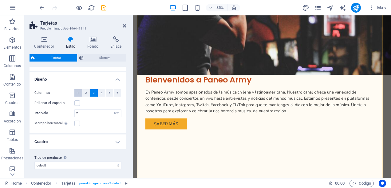
scroll to position [0, 0]
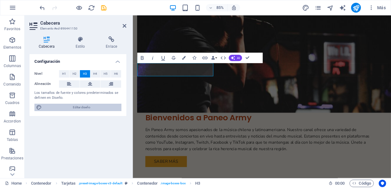
click at [84, 108] on span "Editar diseño" at bounding box center [82, 107] width 76 height 7
select select "px"
select select "400"
select select "px"
select select "200"
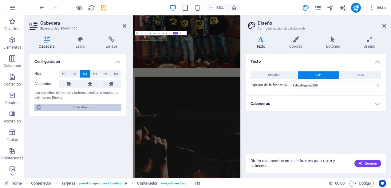
scroll to position [1280, 0]
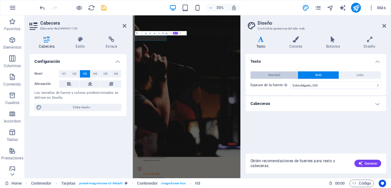
click at [272, 75] on span "Standard" at bounding box center [274, 74] width 12 height 7
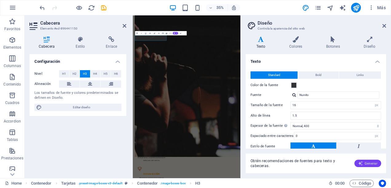
click at [361, 163] on icon "button" at bounding box center [360, 163] width 5 height 5
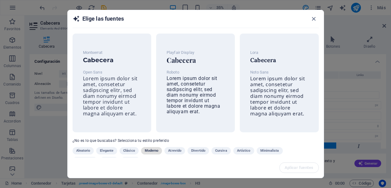
click at [148, 150] on span "Moderno" at bounding box center [152, 150] width 14 height 7
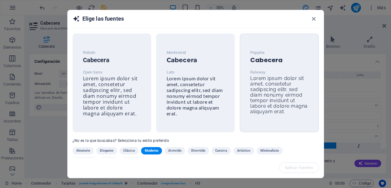
click at [246, 73] on div "Poppins Cabecera Raleway Lorem ipsum dolor sit amet, consetetur sadipscing elit…" at bounding box center [280, 82] width 68 height 76
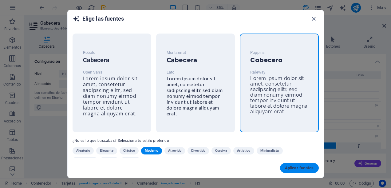
click at [298, 166] on button "Aplicar fuentes" at bounding box center [299, 168] width 39 height 10
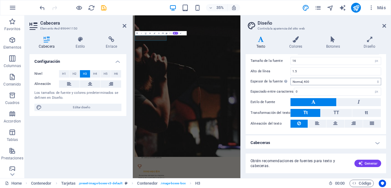
scroll to position [14, 0]
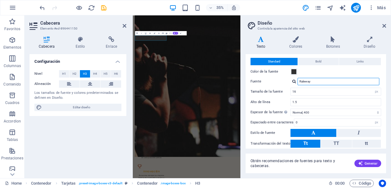
click at [314, 82] on input "Raleway" at bounding box center [339, 81] width 82 height 7
type input "R"
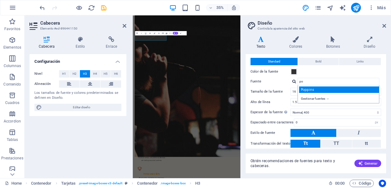
click at [313, 89] on div "Poppins" at bounding box center [339, 89] width 81 height 6
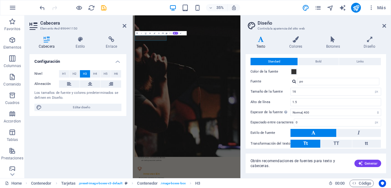
type input "Poppins"
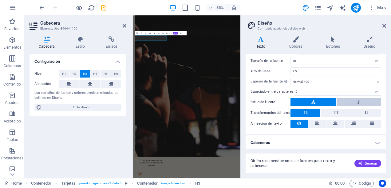
scroll to position [1287, 0]
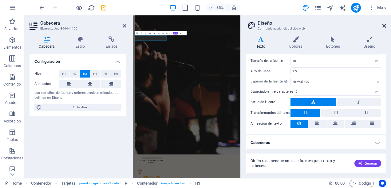
drag, startPoint x: 385, startPoint y: 25, endPoint x: 297, endPoint y: 11, distance: 89.6
click at [385, 25] on icon at bounding box center [385, 25] width 4 height 5
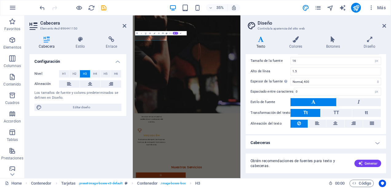
scroll to position [1052, 0]
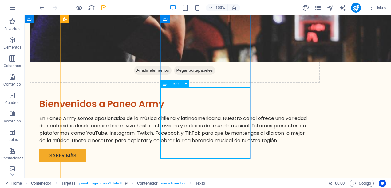
scroll to position [1048, 0]
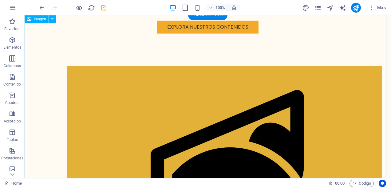
scroll to position [334, 0]
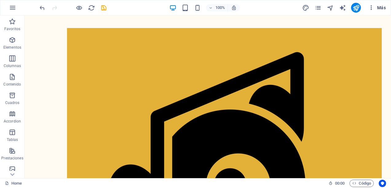
click at [381, 6] on span "Más" at bounding box center [378, 8] width 18 height 6
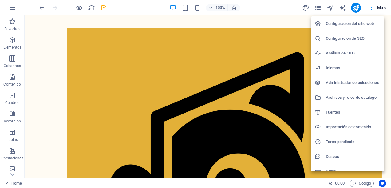
click at [334, 108] on li "Fuentes" at bounding box center [347, 112] width 73 height 15
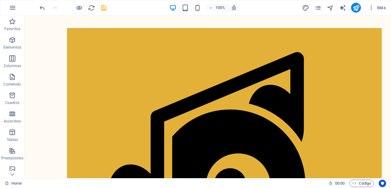
select select "popularity"
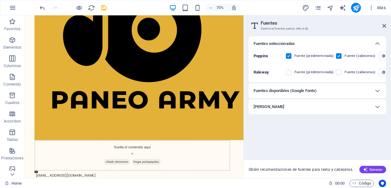
scroll to position [569, 0]
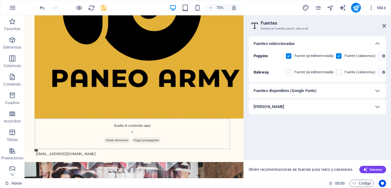
click at [290, 71] on label at bounding box center [289, 73] width 6 height 6
click at [0, 0] on input "checkbox" at bounding box center [0, 0] width 0 height 0
click at [289, 56] on label at bounding box center [289, 56] width 6 height 6
click at [0, 0] on input "checkbox" at bounding box center [0, 0] width 0 height 0
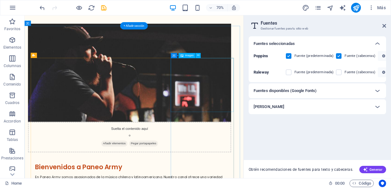
scroll to position [1061, 0]
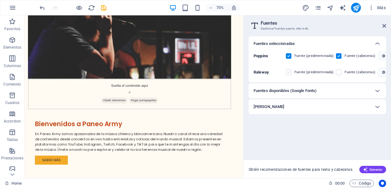
click at [291, 71] on label at bounding box center [289, 73] width 6 height 6
click at [0, 0] on input "checkbox" at bounding box center [0, 0] width 0 height 0
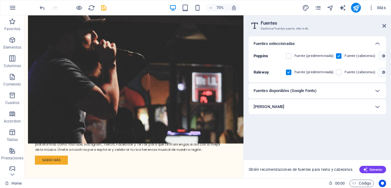
scroll to position [1054, 0]
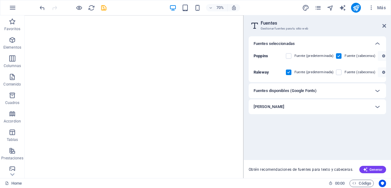
select select "popularity"
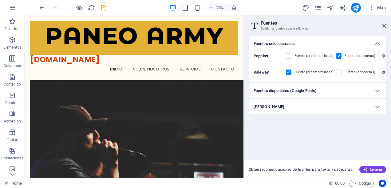
scroll to position [1054, 0]
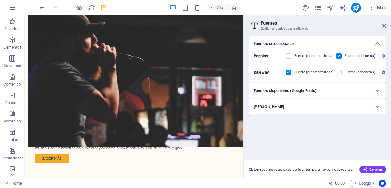
click at [338, 73] on label at bounding box center [339, 73] width 6 height 6
click at [0, 0] on input "checkbox" at bounding box center [0, 0] width 0 height 0
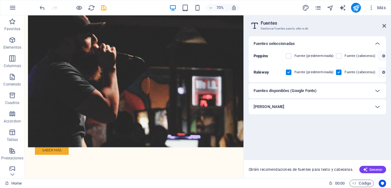
scroll to position [1042, 0]
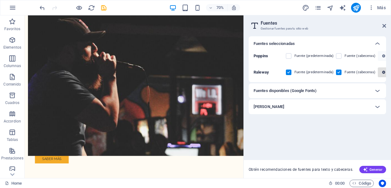
click at [382, 70] on button "button" at bounding box center [384, 72] width 12 height 10
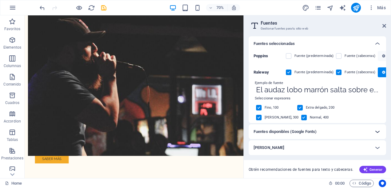
click at [375, 132] on icon at bounding box center [377, 131] width 7 height 7
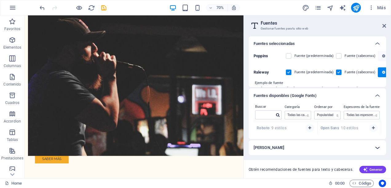
click at [375, 145] on icon at bounding box center [377, 147] width 7 height 7
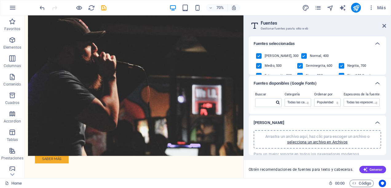
scroll to position [92, 0]
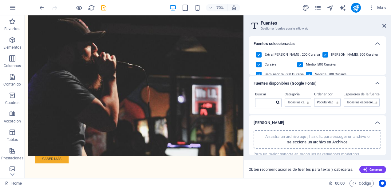
click at [316, 28] on h3 "Gestionar fuentes para tu sitio web" at bounding box center [317, 29] width 113 height 6
click at [375, 84] on icon at bounding box center [377, 83] width 7 height 7
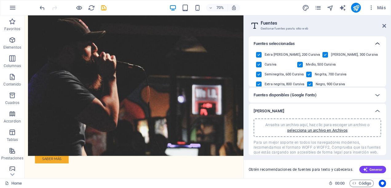
click at [377, 43] on icon at bounding box center [377, 43] width 7 height 7
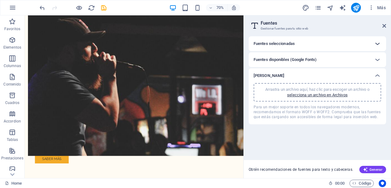
scroll to position [0, 0]
click at [377, 44] on icon at bounding box center [377, 43] width 7 height 7
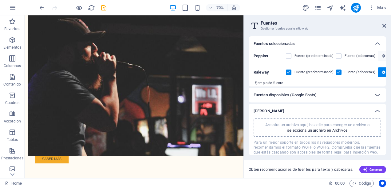
click at [379, 94] on icon at bounding box center [377, 94] width 7 height 7
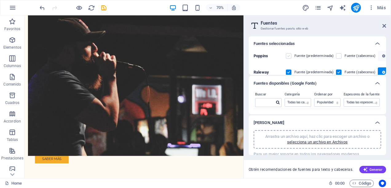
click at [291, 57] on label at bounding box center [289, 56] width 6 height 6
click at [0, 0] on input "checkbox" at bounding box center [0, 0] width 0 height 0
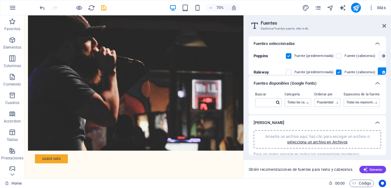
click at [386, 23] on h2 "Fuentes" at bounding box center [324, 23] width 126 height 6
click at [385, 25] on icon at bounding box center [385, 25] width 4 height 5
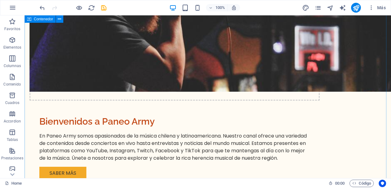
scroll to position [1034, 0]
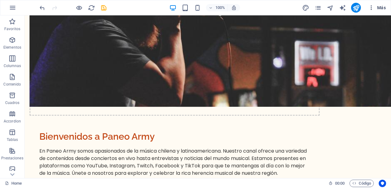
click at [383, 7] on span "Más" at bounding box center [378, 8] width 18 height 6
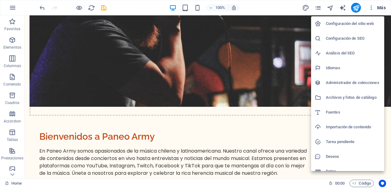
click at [337, 20] on h6 "Configuración del sitio web" at bounding box center [353, 23] width 55 height 7
click at [334, 26] on h6 "Configuración del sitio web" at bounding box center [353, 23] width 55 height 7
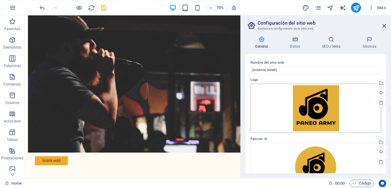
scroll to position [143, 0]
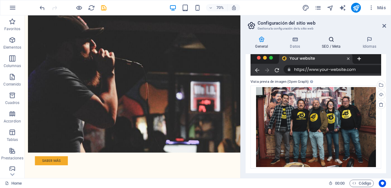
click at [332, 39] on icon at bounding box center [332, 39] width 38 height 6
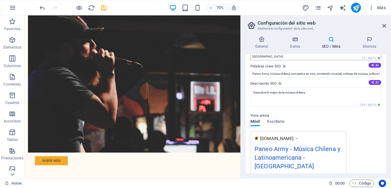
scroll to position [0, 0]
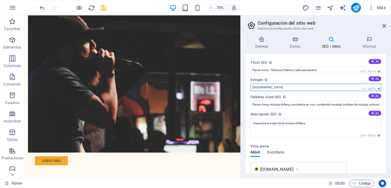
click at [268, 90] on input "[GEOGRAPHIC_DATA]" at bounding box center [316, 87] width 131 height 7
type input "B"
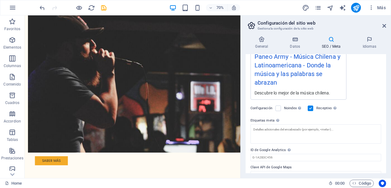
scroll to position [132, 0]
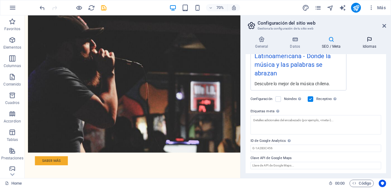
type input "Donde la música y las palabras se abrazan"
click at [364, 40] on icon at bounding box center [369, 39] width 33 height 6
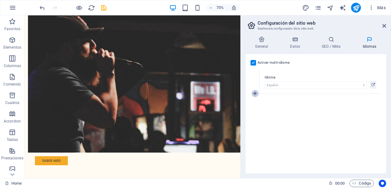
click at [254, 92] on icon at bounding box center [255, 93] width 3 height 4
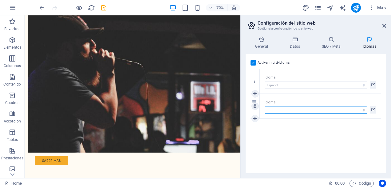
click at [272, 108] on select "Abkhazian Afar Afrikaans Akan Albanés Alemán Amharic Árabe Aragonese Armenian A…" at bounding box center [316, 109] width 102 height 7
select select "73"
click at [265, 106] on select "Abkhazian Afar Afrikaans Akan Albanés Alemán Amharic Árabe Aragonese Armenian A…" at bounding box center [316, 109] width 102 height 7
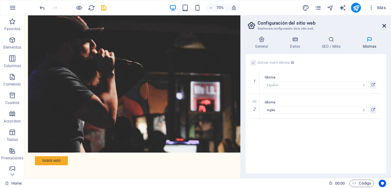
click at [383, 26] on icon at bounding box center [385, 25] width 4 height 5
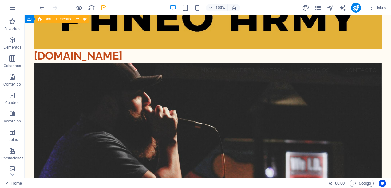
scroll to position [62, 0]
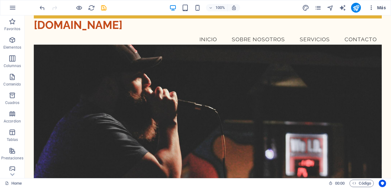
click at [387, 8] on button "Más" at bounding box center [377, 8] width 22 height 10
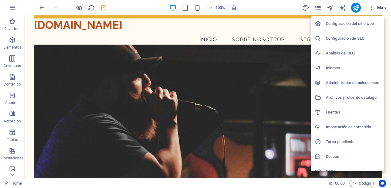
click at [345, 113] on h6 "Fuentes" at bounding box center [353, 112] width 55 height 7
click at [336, 112] on h6 "Fuentes" at bounding box center [353, 112] width 55 height 7
select select "popularity"
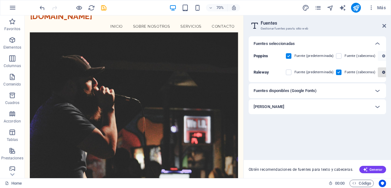
click at [382, 70] on icon "button" at bounding box center [383, 72] width 3 height 4
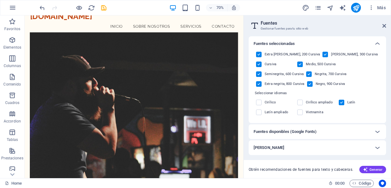
scroll to position [0, 0]
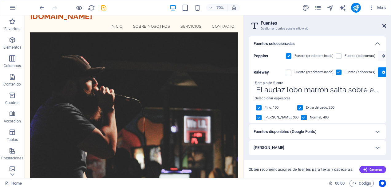
click at [384, 26] on icon at bounding box center [385, 25] width 4 height 5
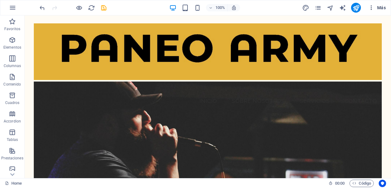
click at [382, 9] on span "Más" at bounding box center [378, 8] width 18 height 6
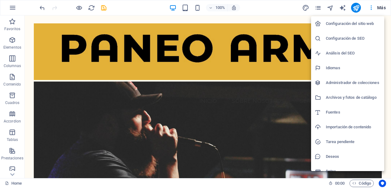
click at [351, 25] on h6 "Configuración del sitio web" at bounding box center [353, 23] width 55 height 7
click at [332, 67] on h6 "Idiomas" at bounding box center [353, 67] width 55 height 7
select select "44"
select select "73"
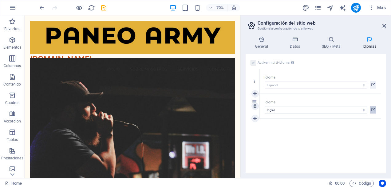
click at [373, 110] on icon at bounding box center [374, 109] width 4 height 7
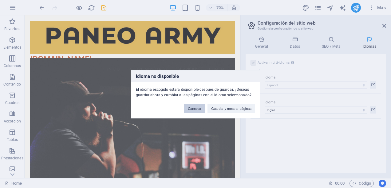
click at [194, 110] on button "Cancelar" at bounding box center [194, 108] width 21 height 9
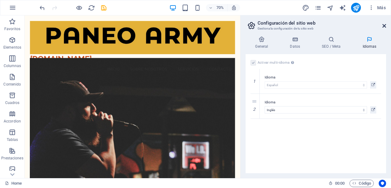
click at [385, 27] on icon at bounding box center [385, 25] width 4 height 5
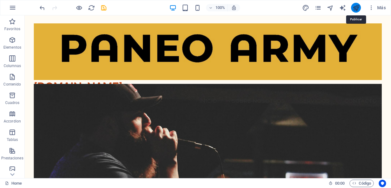
click at [355, 8] on icon "publish" at bounding box center [356, 7] width 7 height 7
